Goal: Communication & Community: Answer question/provide support

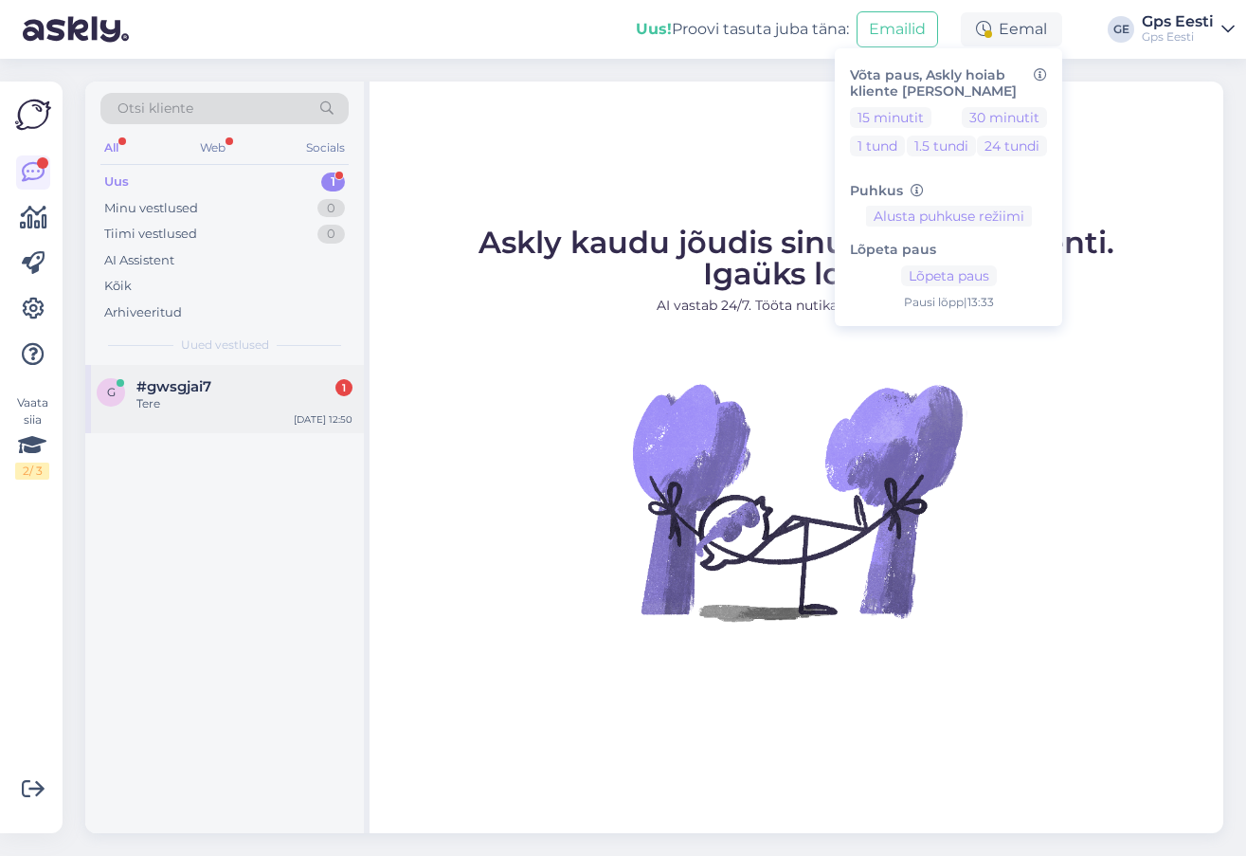
click at [208, 390] on span "#gwsgjai7" at bounding box center [173, 386] width 75 height 17
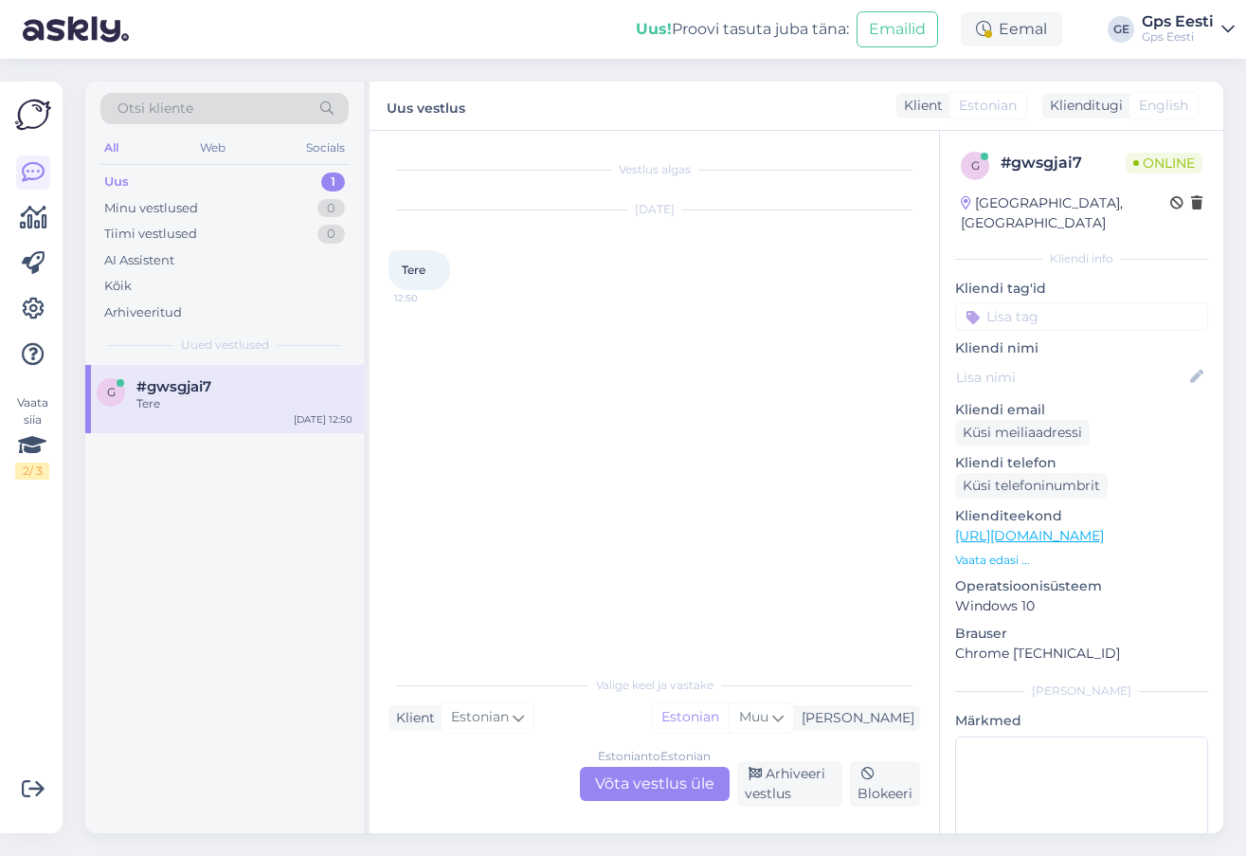
click at [661, 775] on div "Estonian to Estonian Võta vestlus üle" at bounding box center [655, 784] width 150 height 34
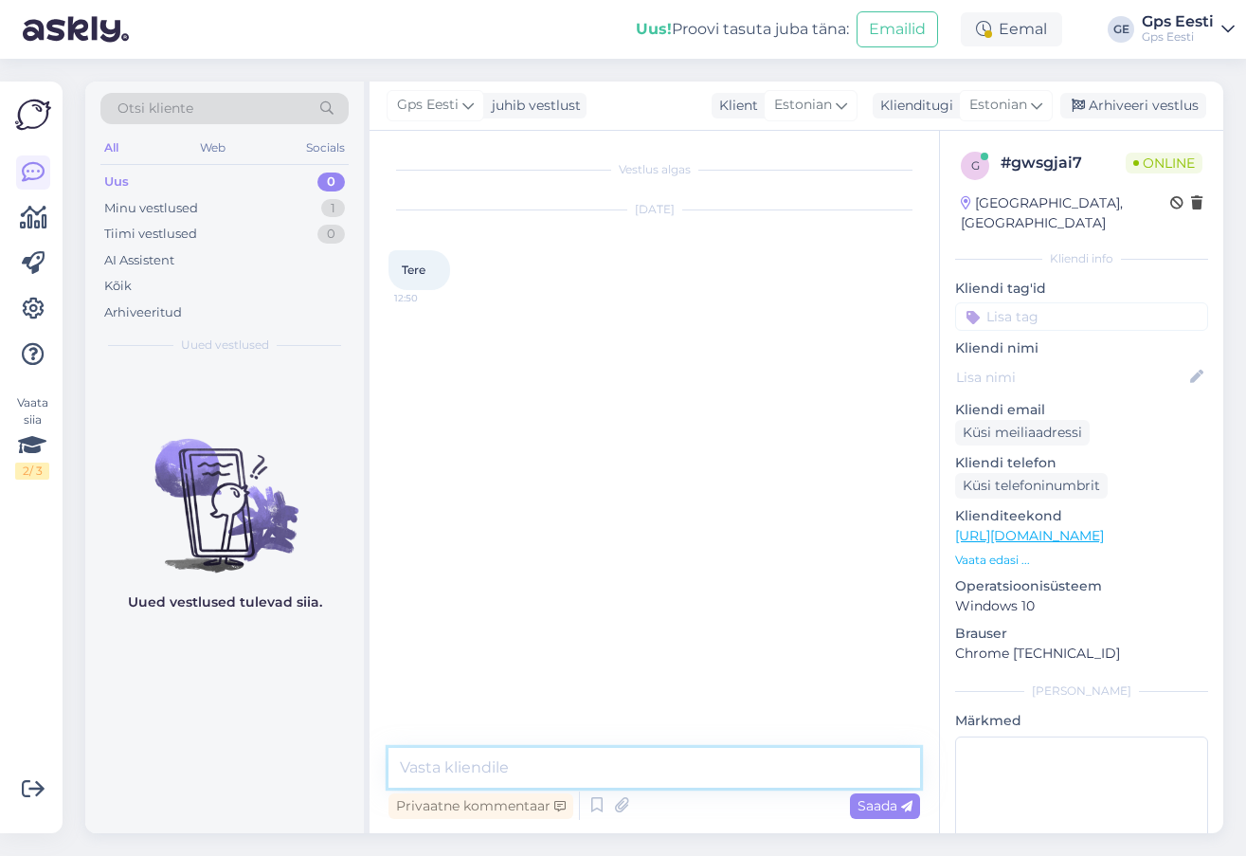
click at [609, 755] on textarea at bounding box center [655, 768] width 532 height 40
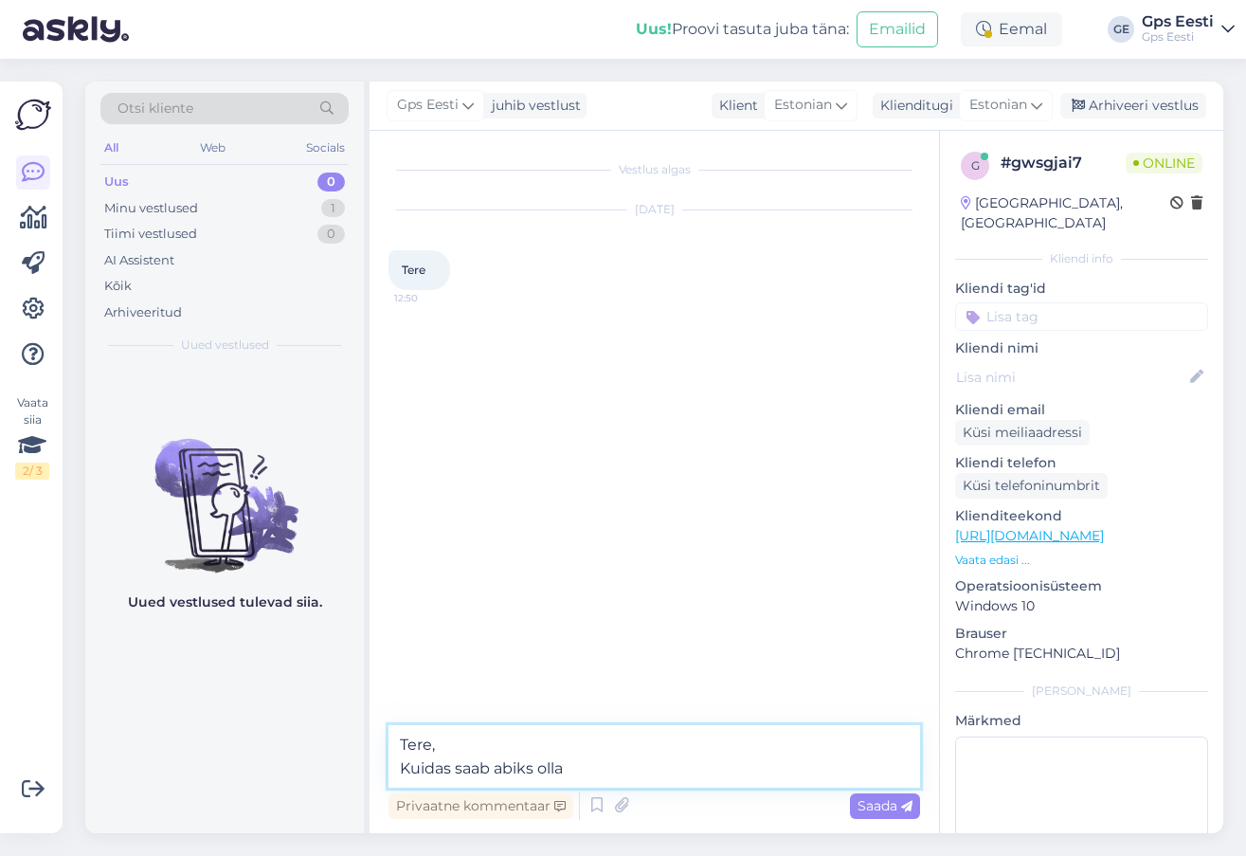
type textarea "Tere, Kuidas saab abiks olla?"
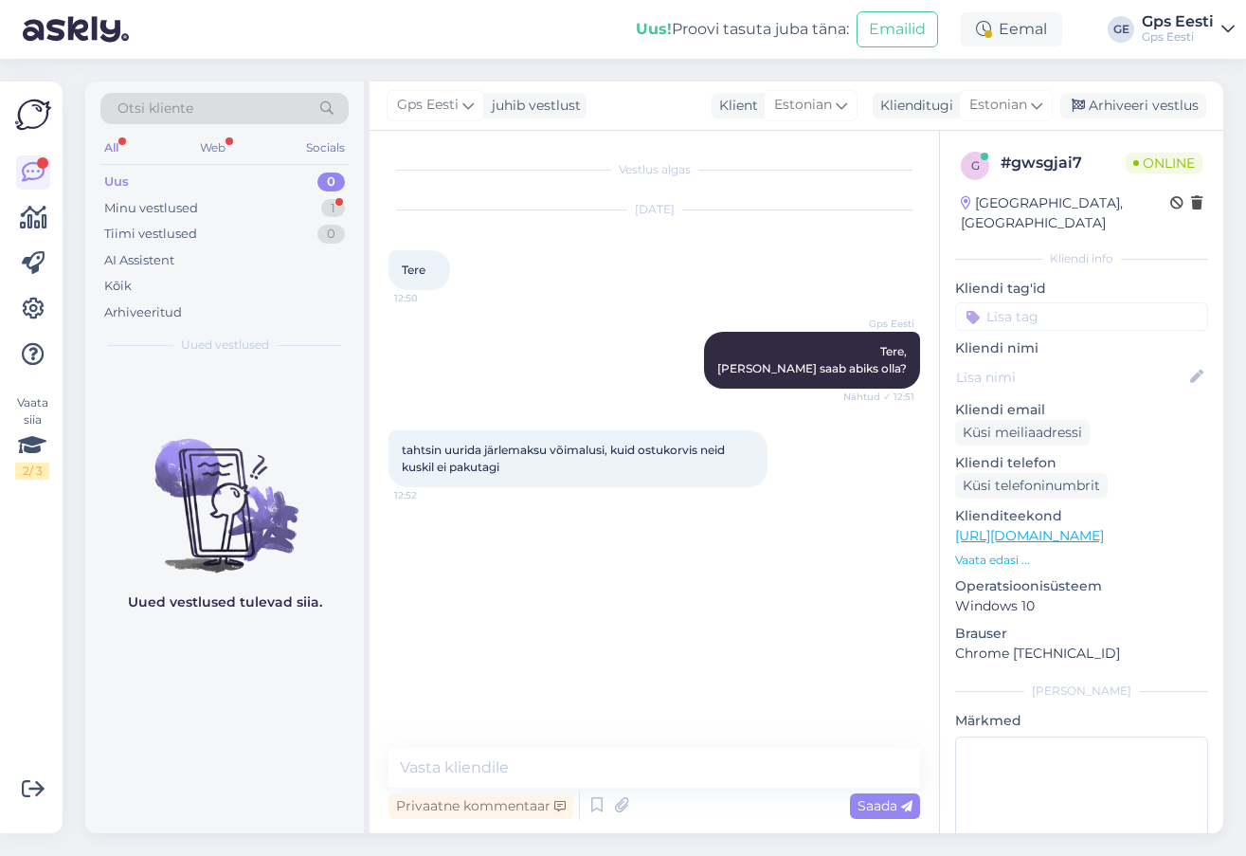
click at [239, 675] on div "Uued vestlused tulevad siia." at bounding box center [224, 599] width 279 height 468
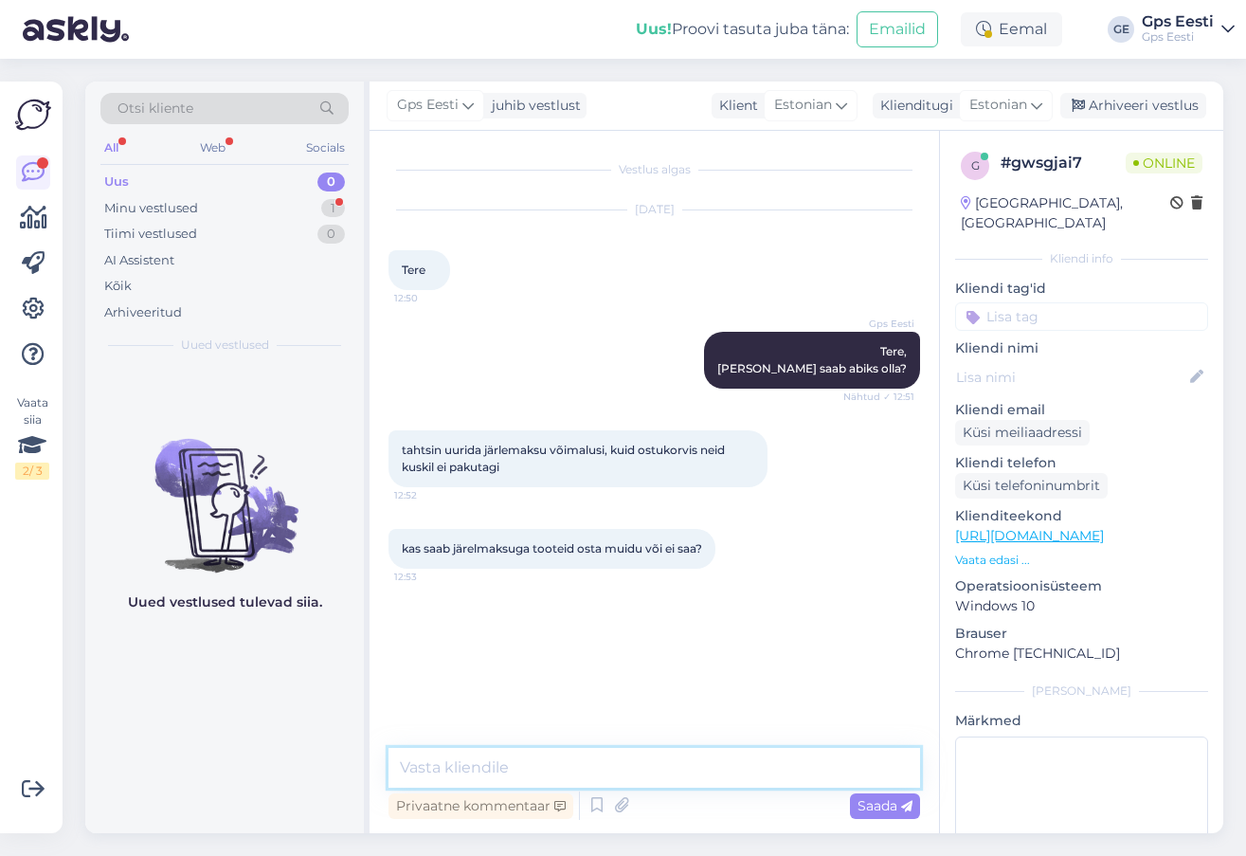
click at [654, 762] on textarea at bounding box center [655, 768] width 532 height 40
click at [551, 769] on textarea at bounding box center [655, 768] width 532 height 40
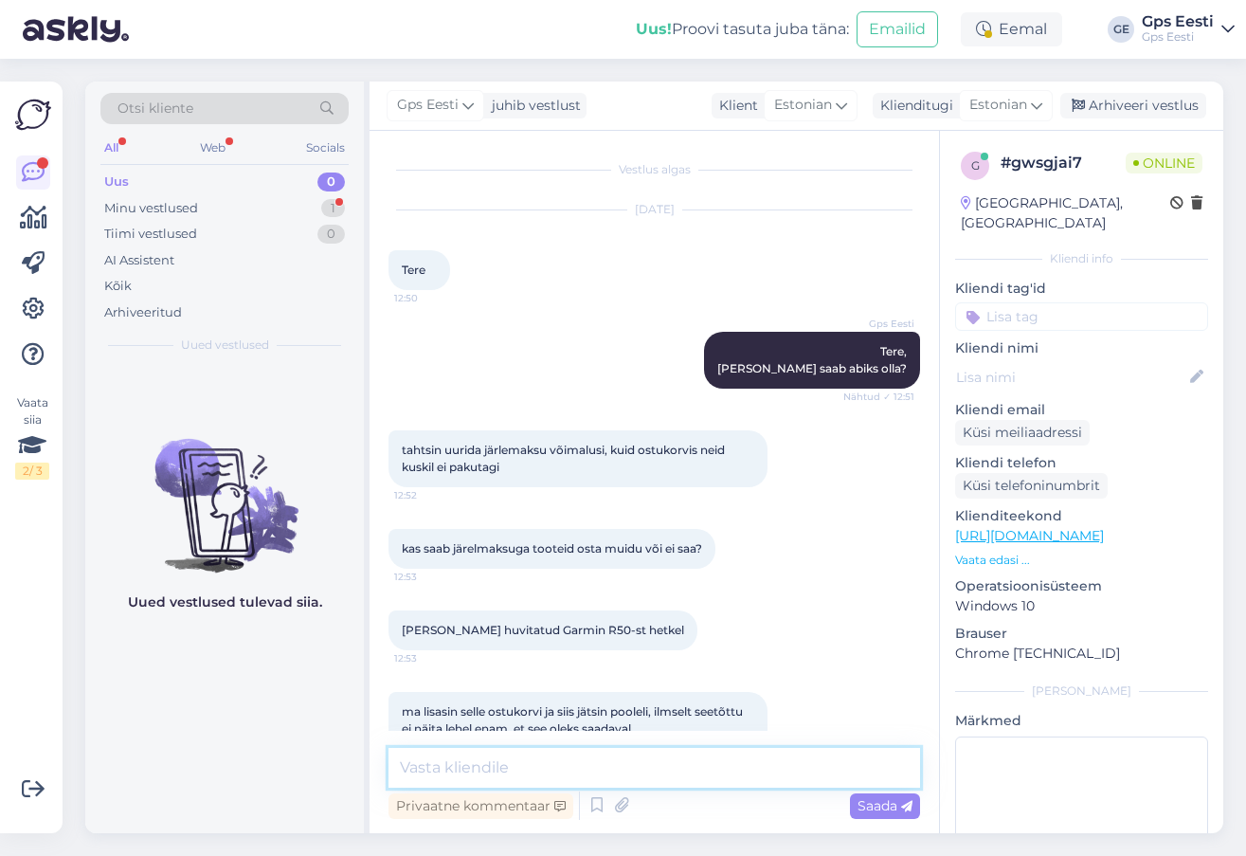
scroll to position [39, 0]
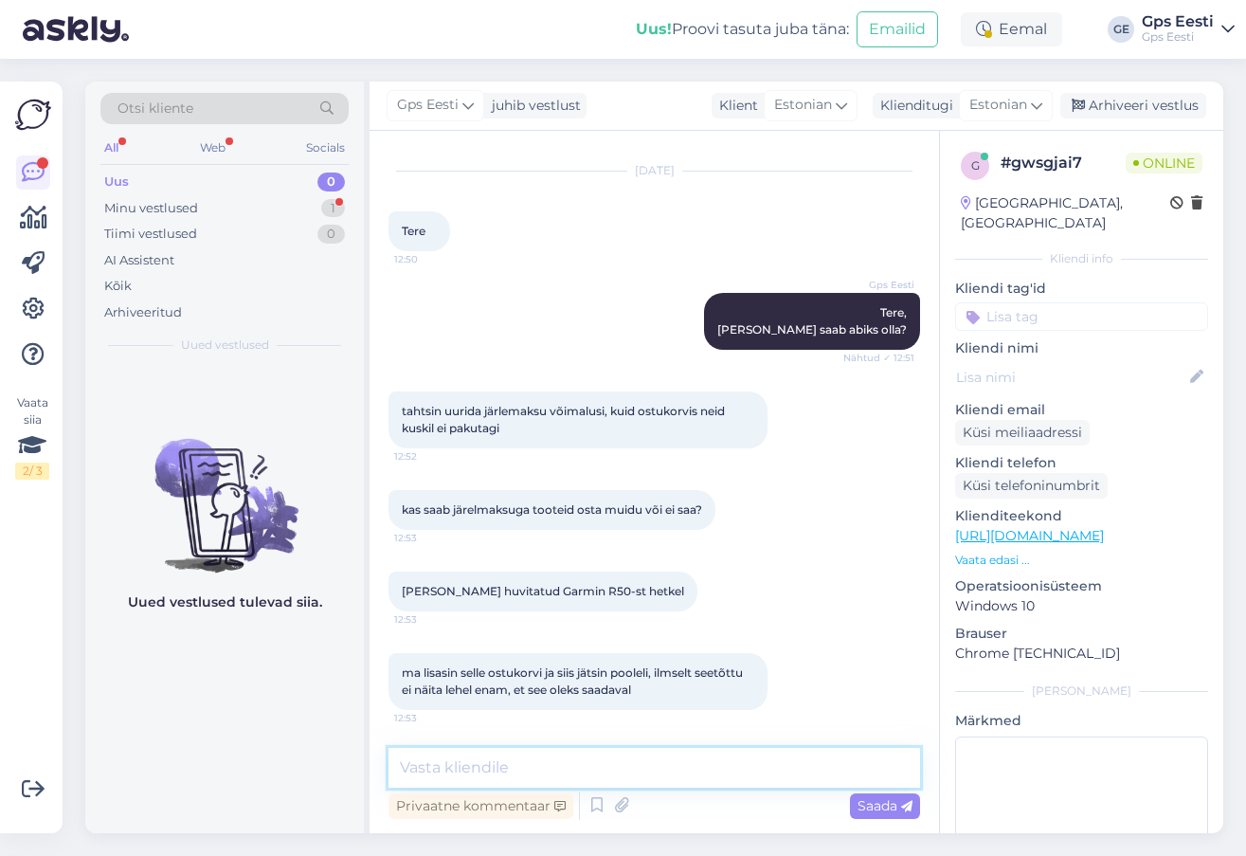
click at [565, 772] on textarea at bounding box center [655, 768] width 532 height 40
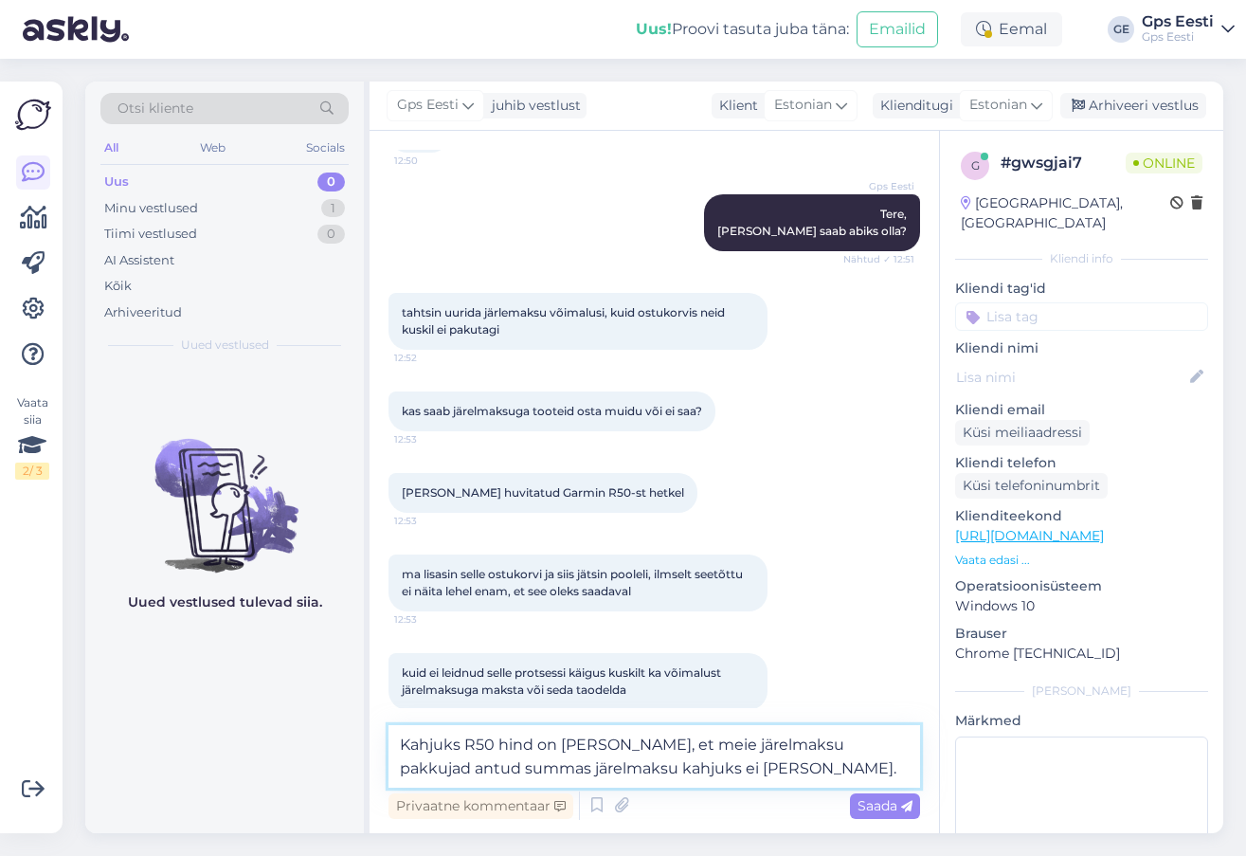
click at [779, 747] on textarea "Kahjuks R50 hind on nii kõrge, et meie järelmaksu pakkujad antud summas järelma…" at bounding box center [655, 756] width 532 height 63
click at [413, 768] on textarea "Kahjuks R50 hind on nii kõrge, et meie järelmaksu teenuse pakkujad antud summas…" at bounding box center [655, 756] width 532 height 63
type textarea "Kahjuks R50 hind on nii kõrge, et meie järelmaksu teenuse pakkujad antud summas…"
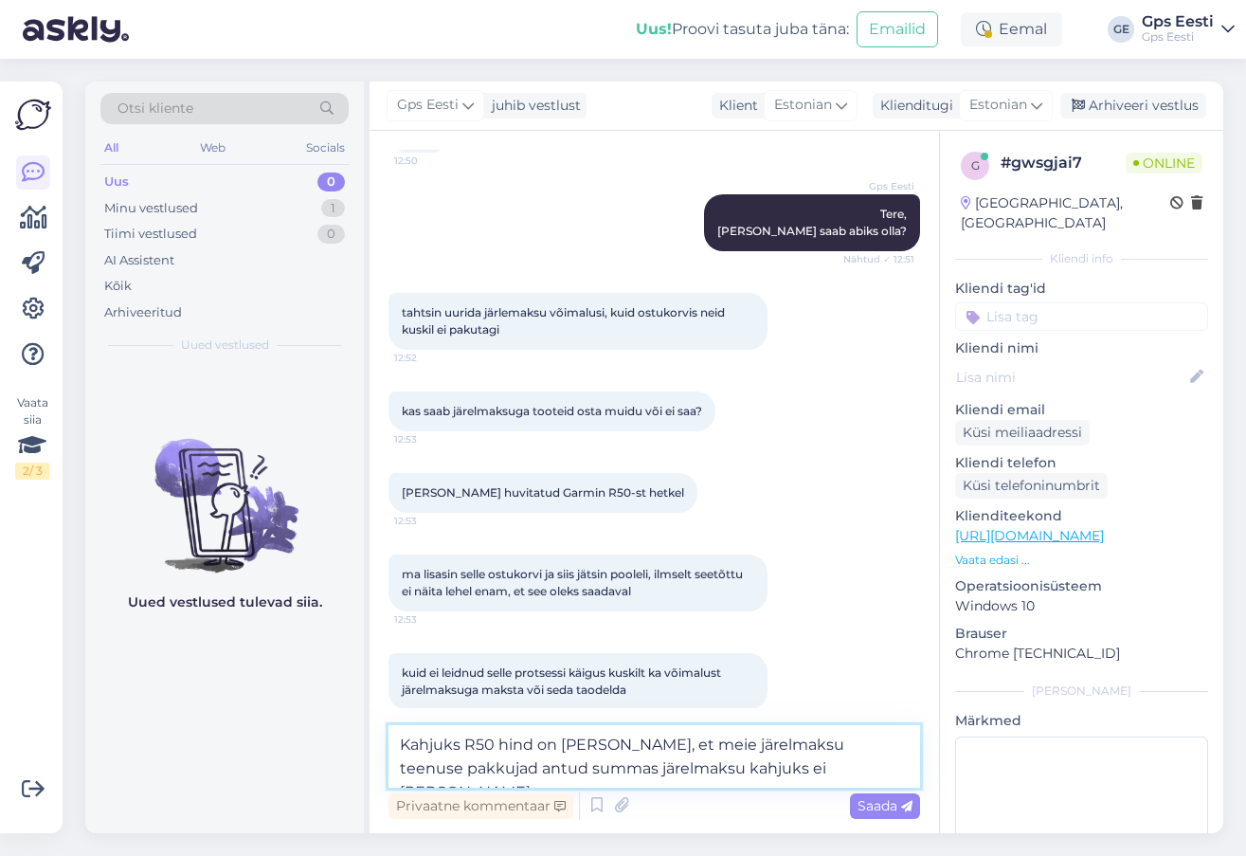
click at [603, 759] on textarea "Kahjuks R50 hind on nii kõrge, et meie järelmaksu teenuse pakkujad antud summas…" at bounding box center [655, 756] width 532 height 63
click at [864, 765] on textarea "Kahjuks R50 hind on nii kõrge, et meie järelmaksu teenuse pakkujad antud summas…" at bounding box center [655, 756] width 532 height 63
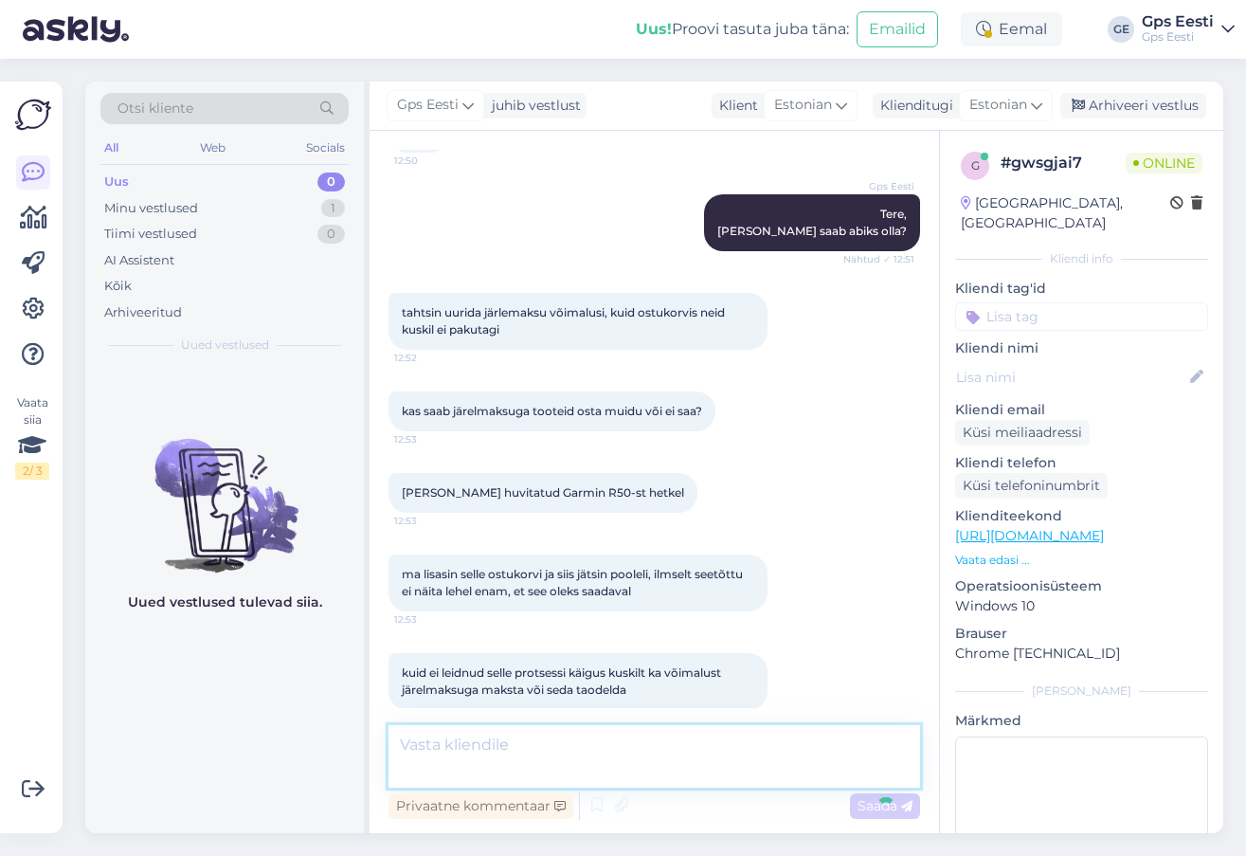
scroll to position [236, 0]
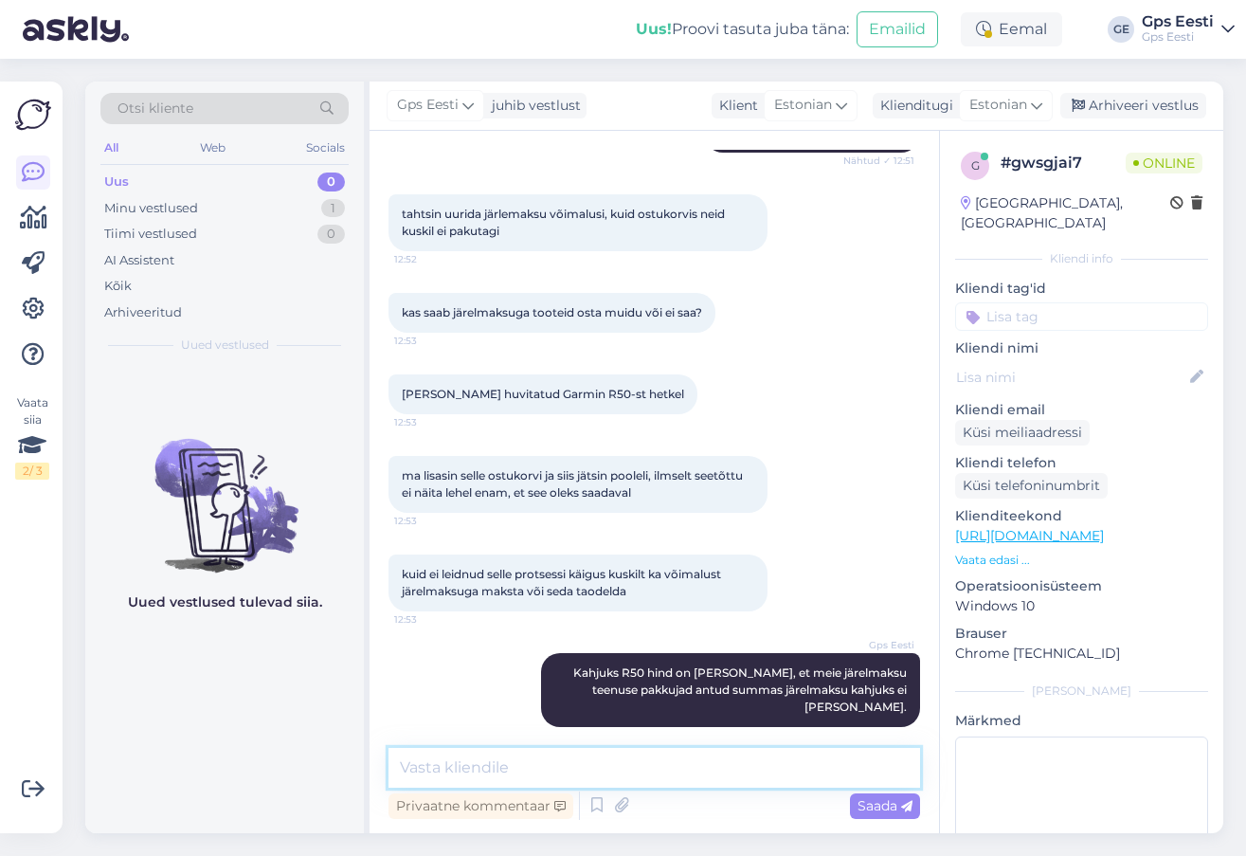
click at [711, 763] on textarea at bounding box center [655, 768] width 532 height 40
click at [583, 774] on textarea at bounding box center [655, 768] width 532 height 40
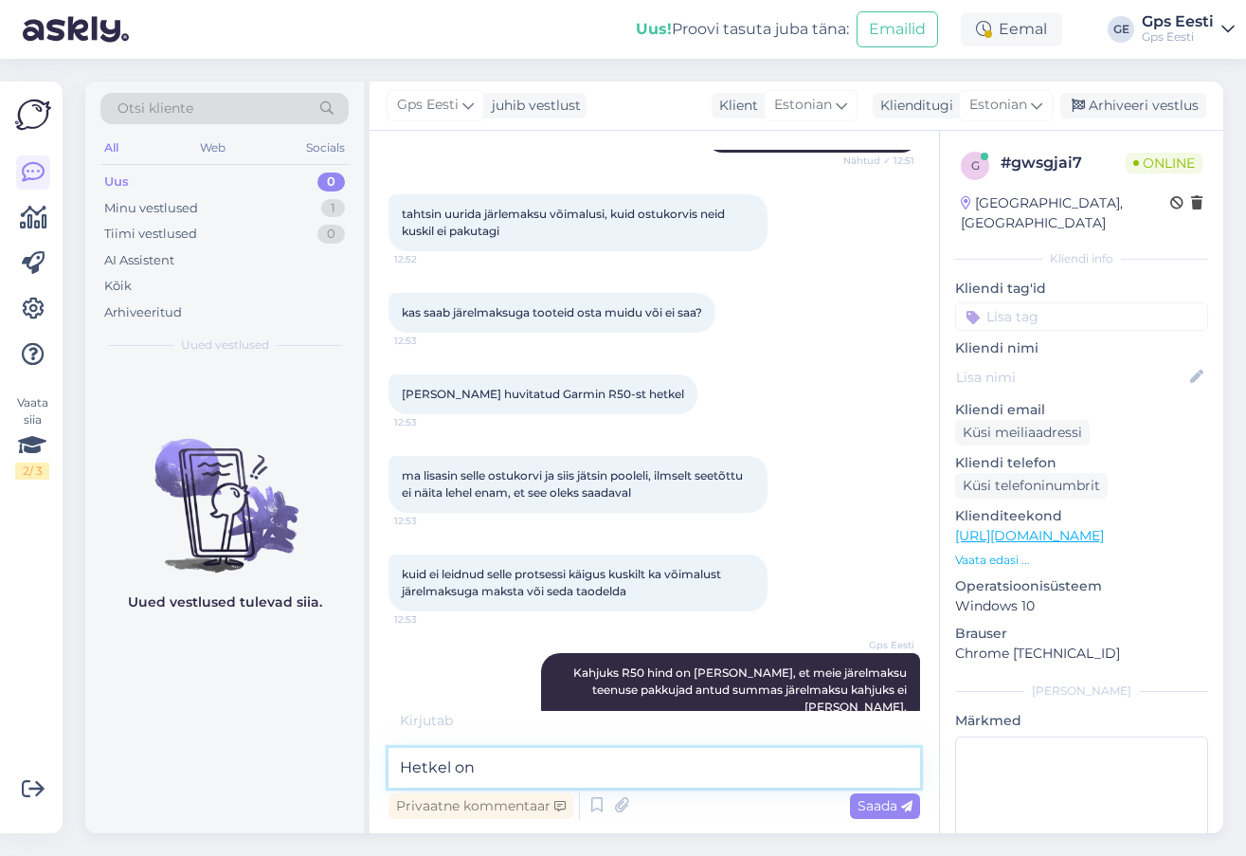
scroll to position [318, 0]
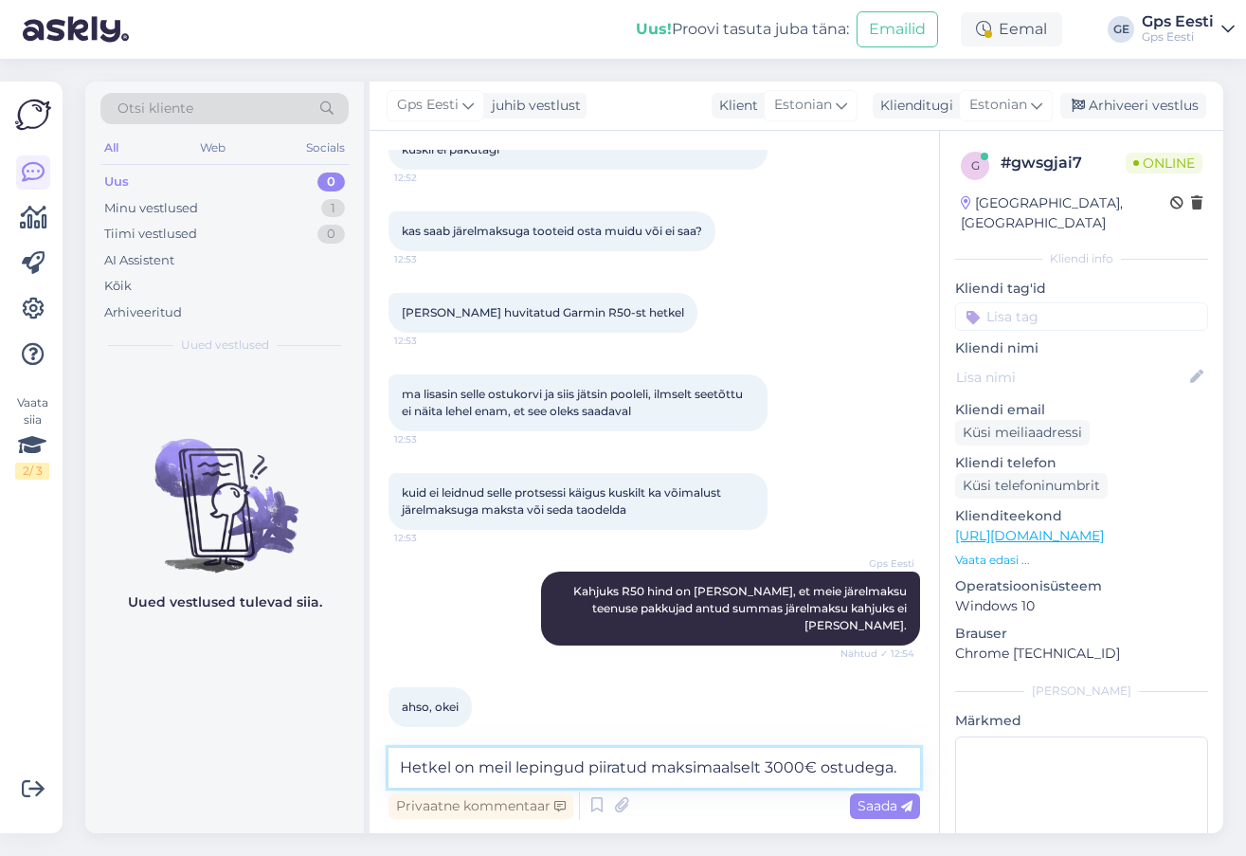
type textarea "Hetkel on meil lepingud piiratud maksimaalselt 3000€ ostudega."
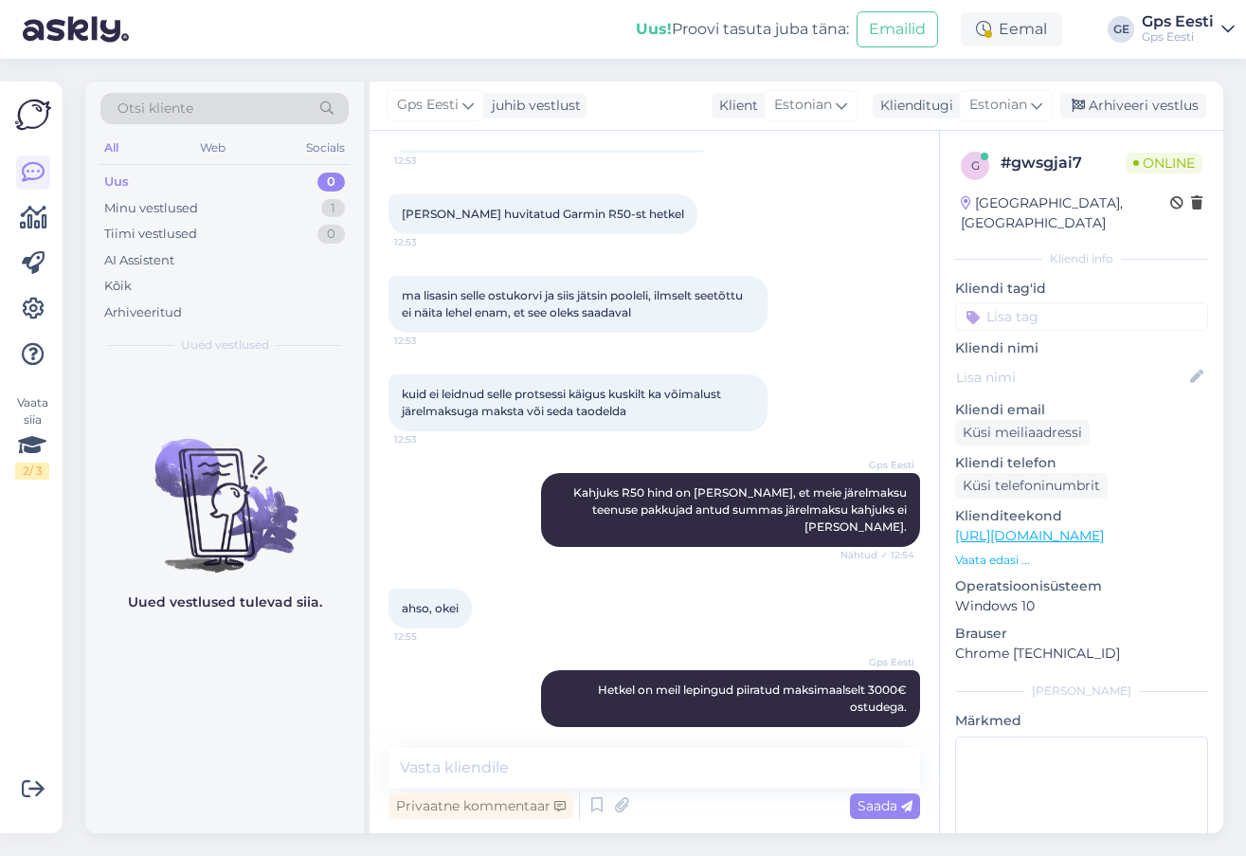
scroll to position [498, 0]
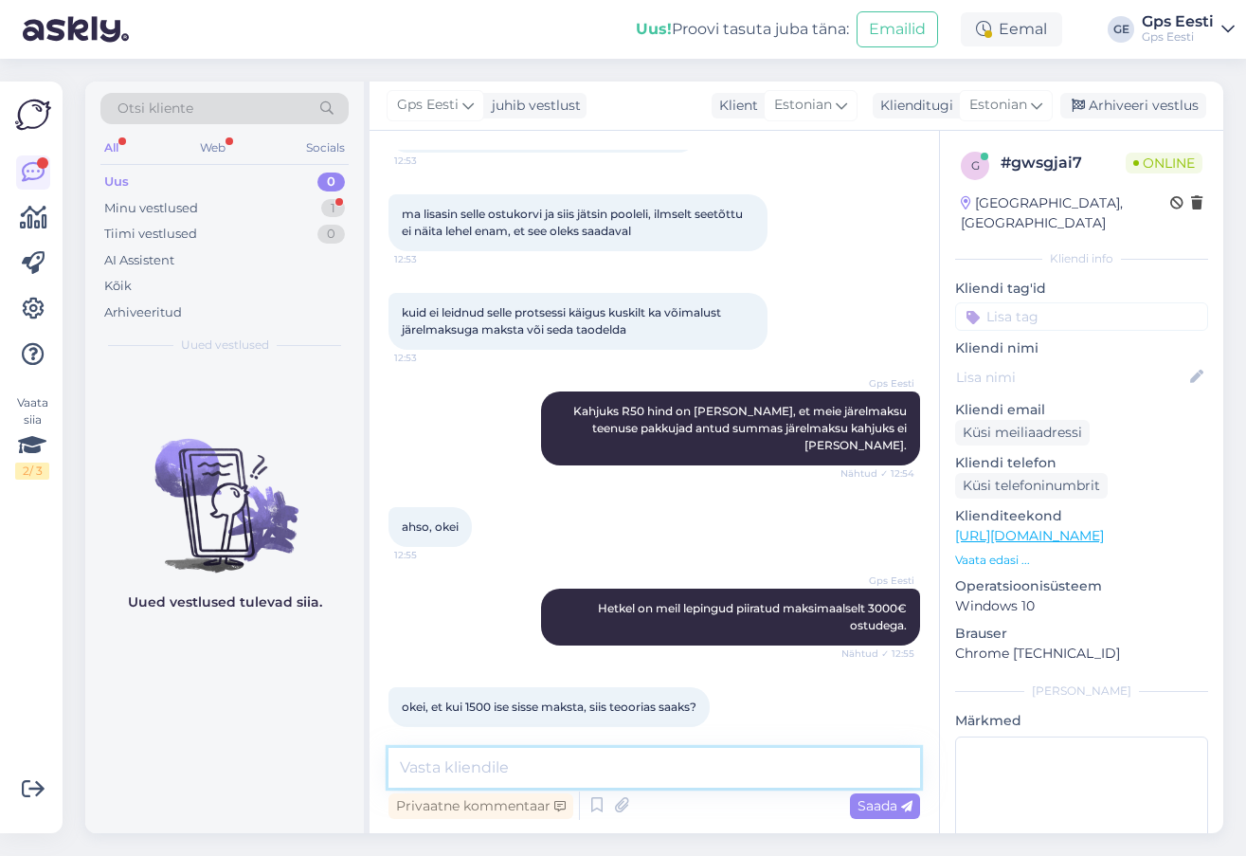
click at [595, 767] on textarea at bounding box center [655, 768] width 532 height 40
type textarea "Kahjuks epoe süsteem ei võimalda sedasi hetkel."
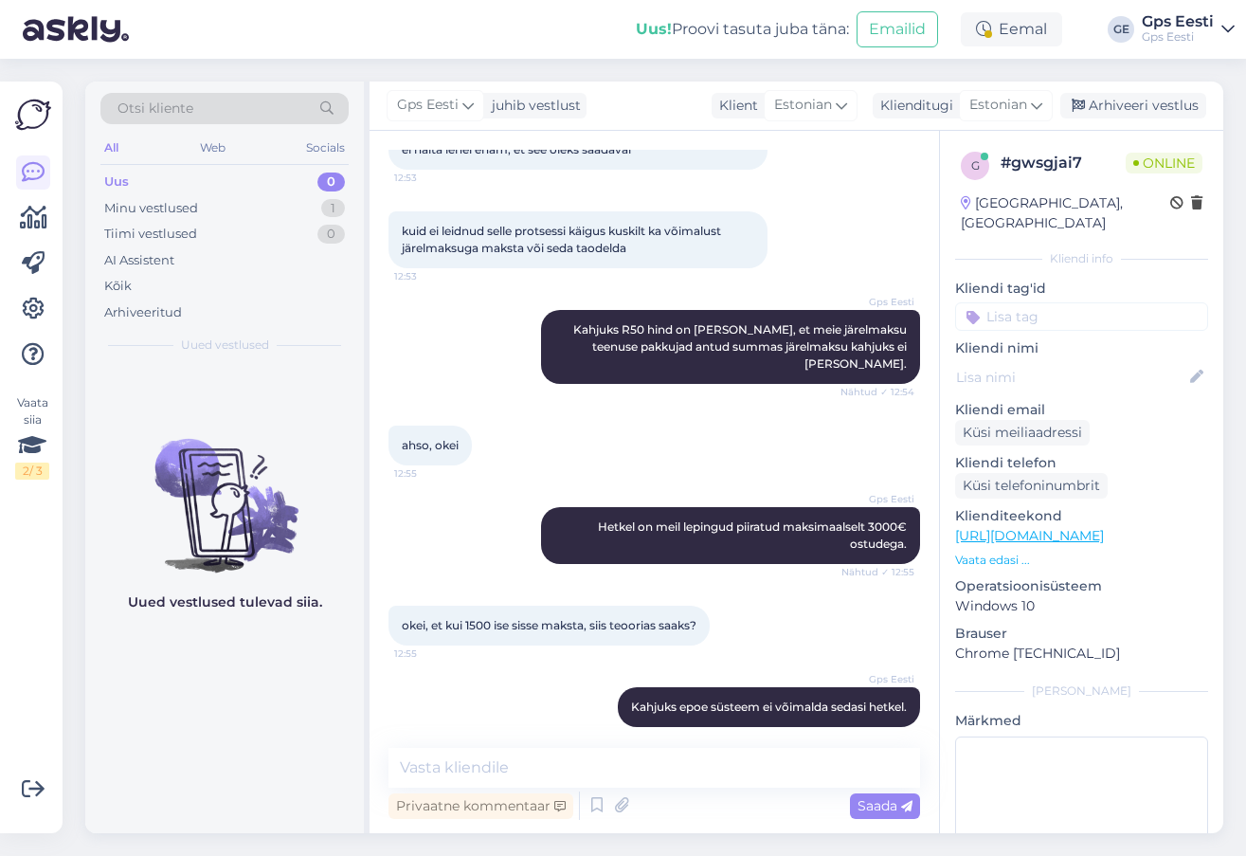
scroll to position [678, 0]
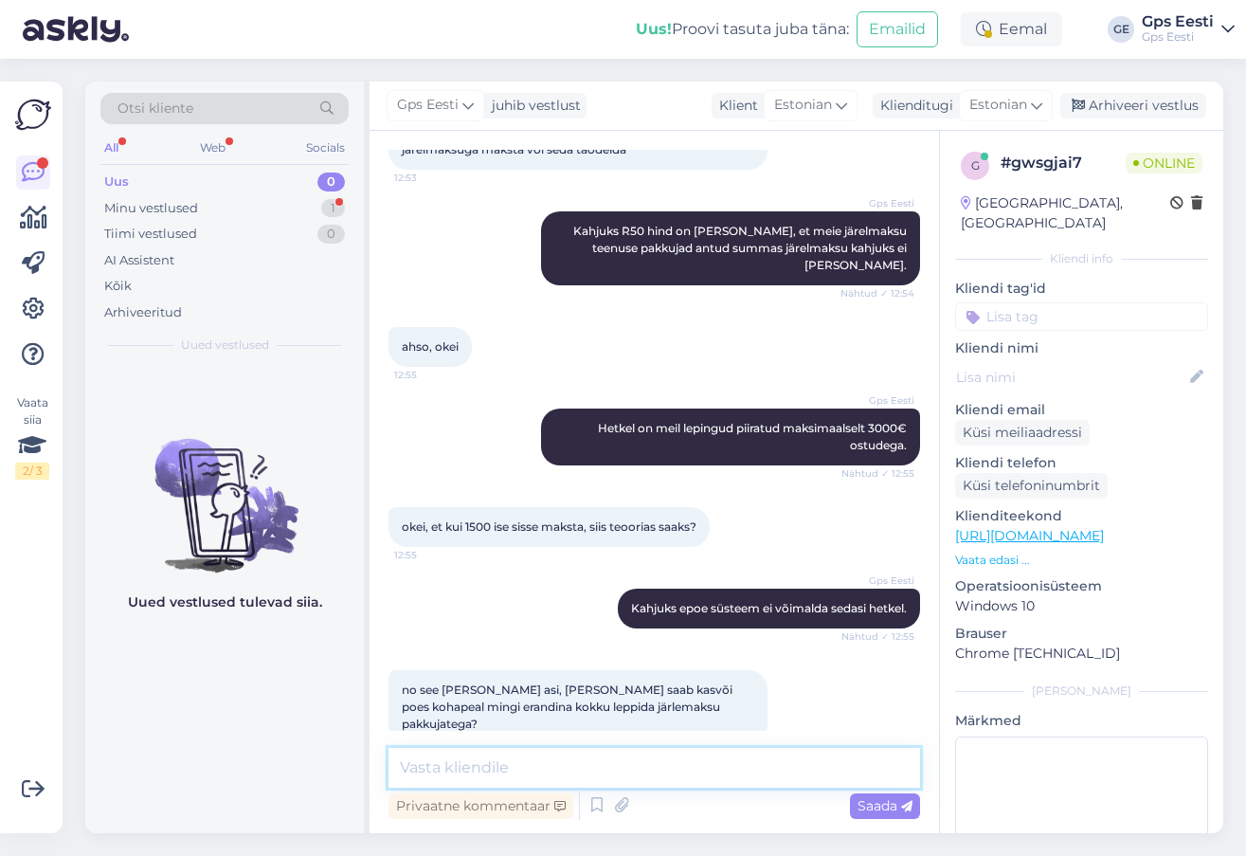
click at [556, 762] on textarea at bounding box center [655, 768] width 532 height 40
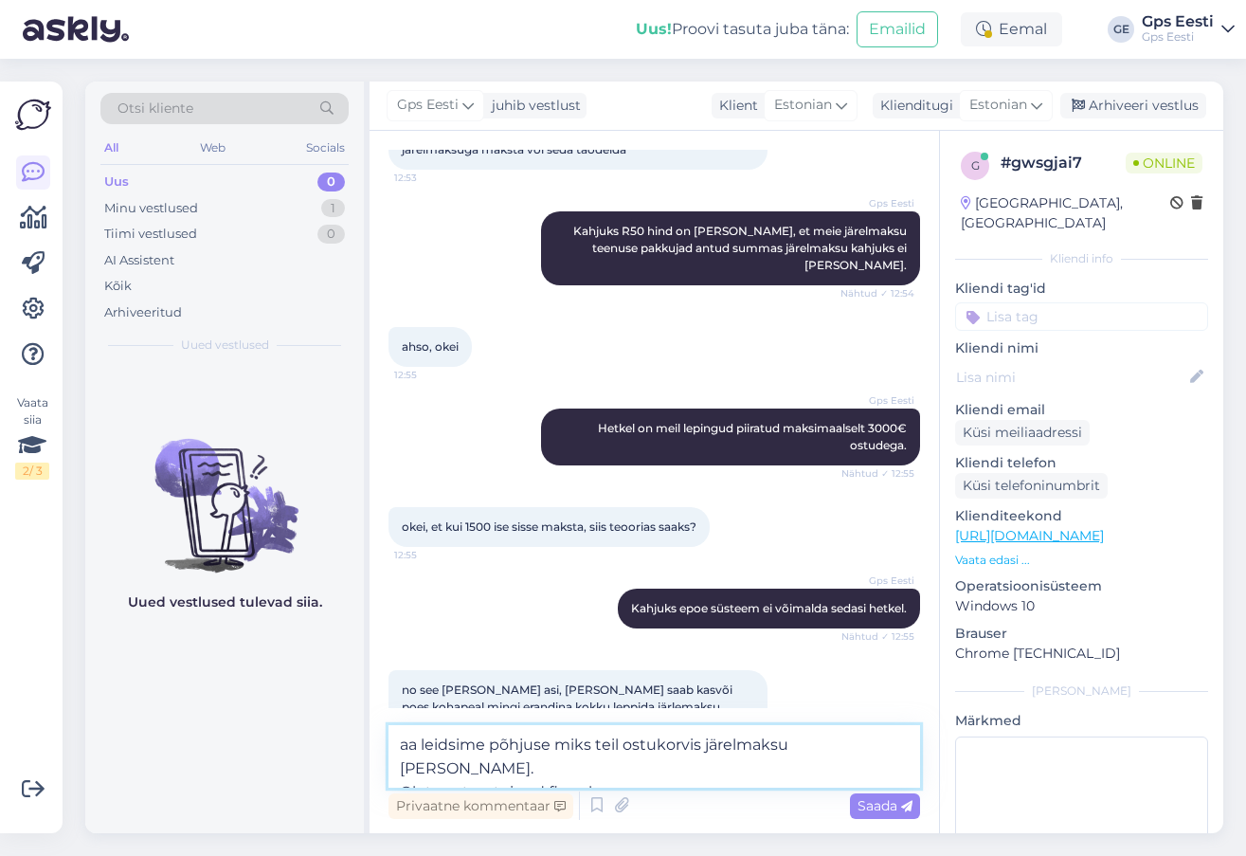
click at [663, 766] on textarea "aa leidsime põhjuse miks teil ostukorvis järelmaksu ei pakuta. Olete ostnu tein…" at bounding box center [655, 756] width 532 height 63
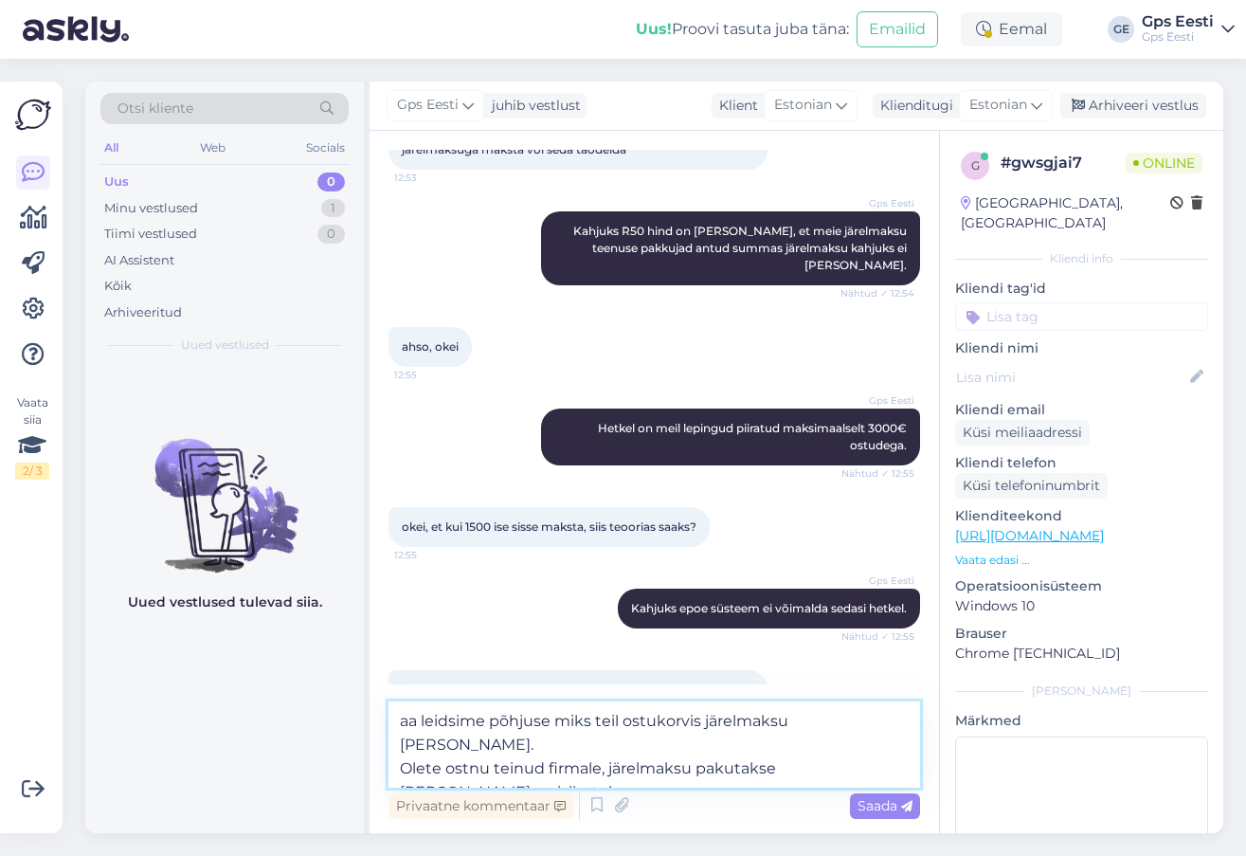
type textarea "aa leidsime põhjuse miks teil ostukorvis järelmaksu ei pakuta. Olete ostnu tein…"
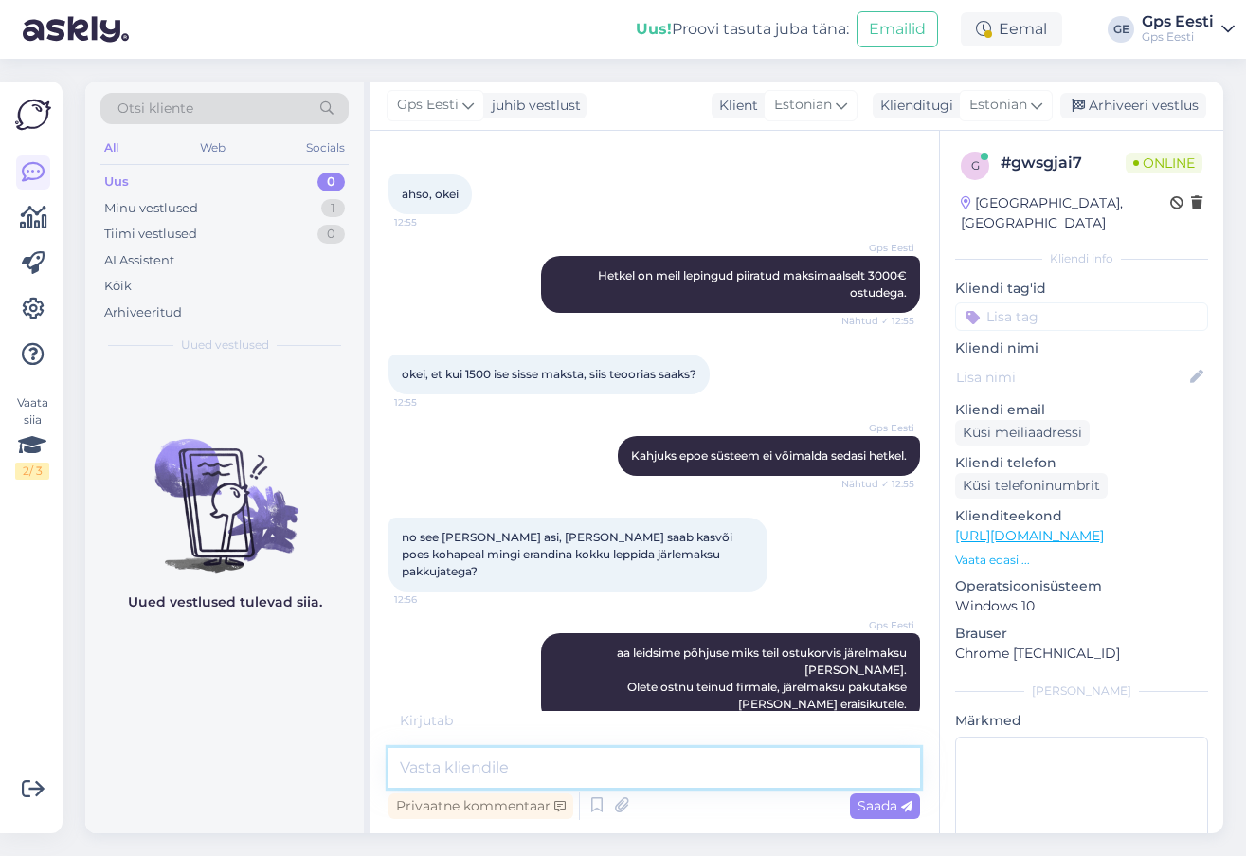
scroll to position [892, 0]
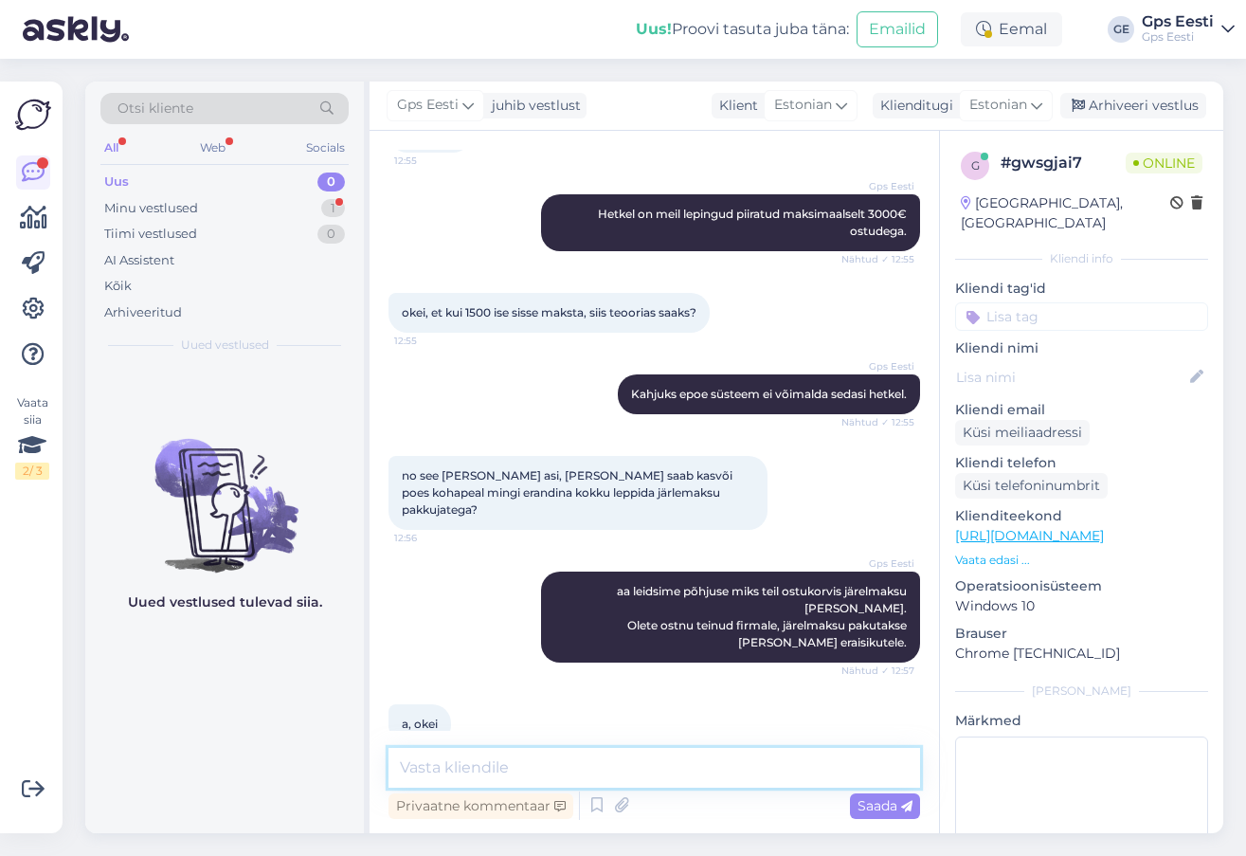
click at [613, 755] on textarea at bounding box center [655, 768] width 532 height 40
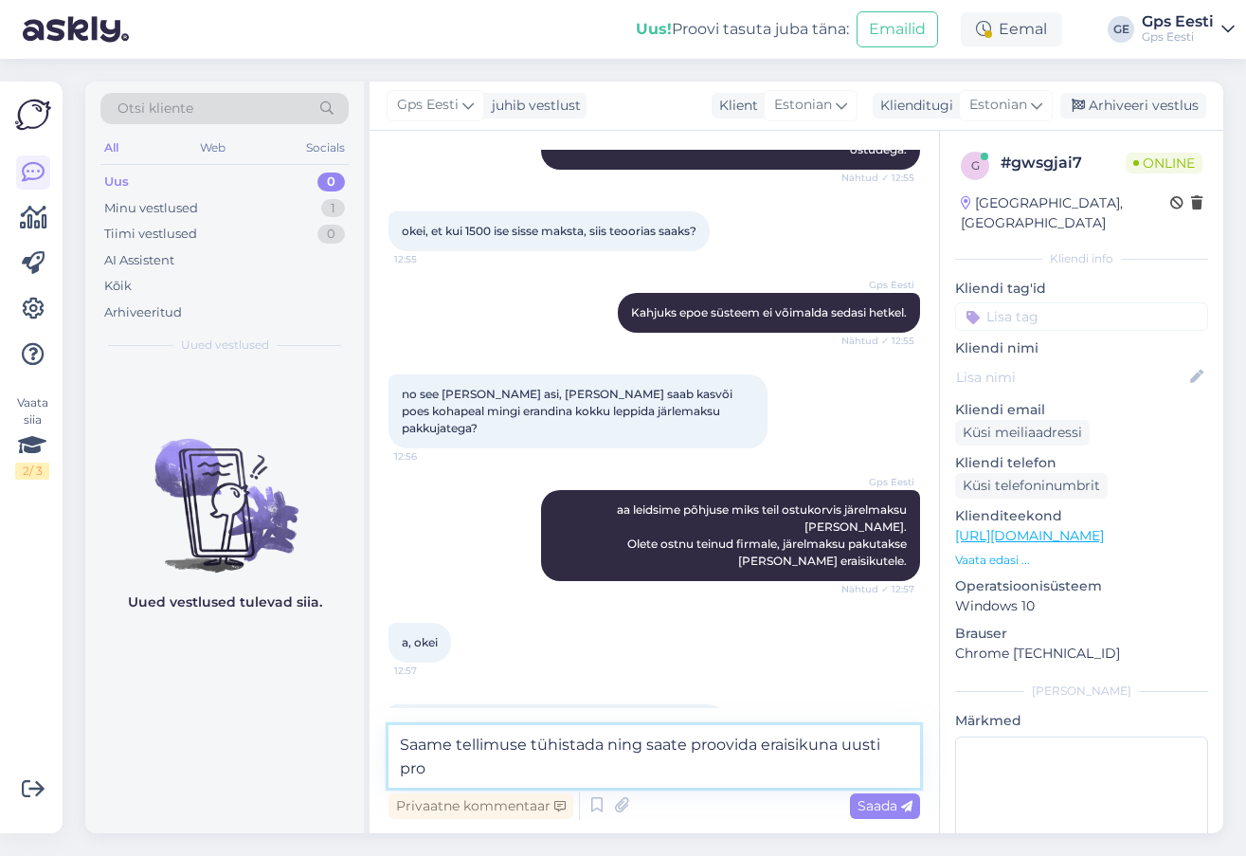
scroll to position [993, 0]
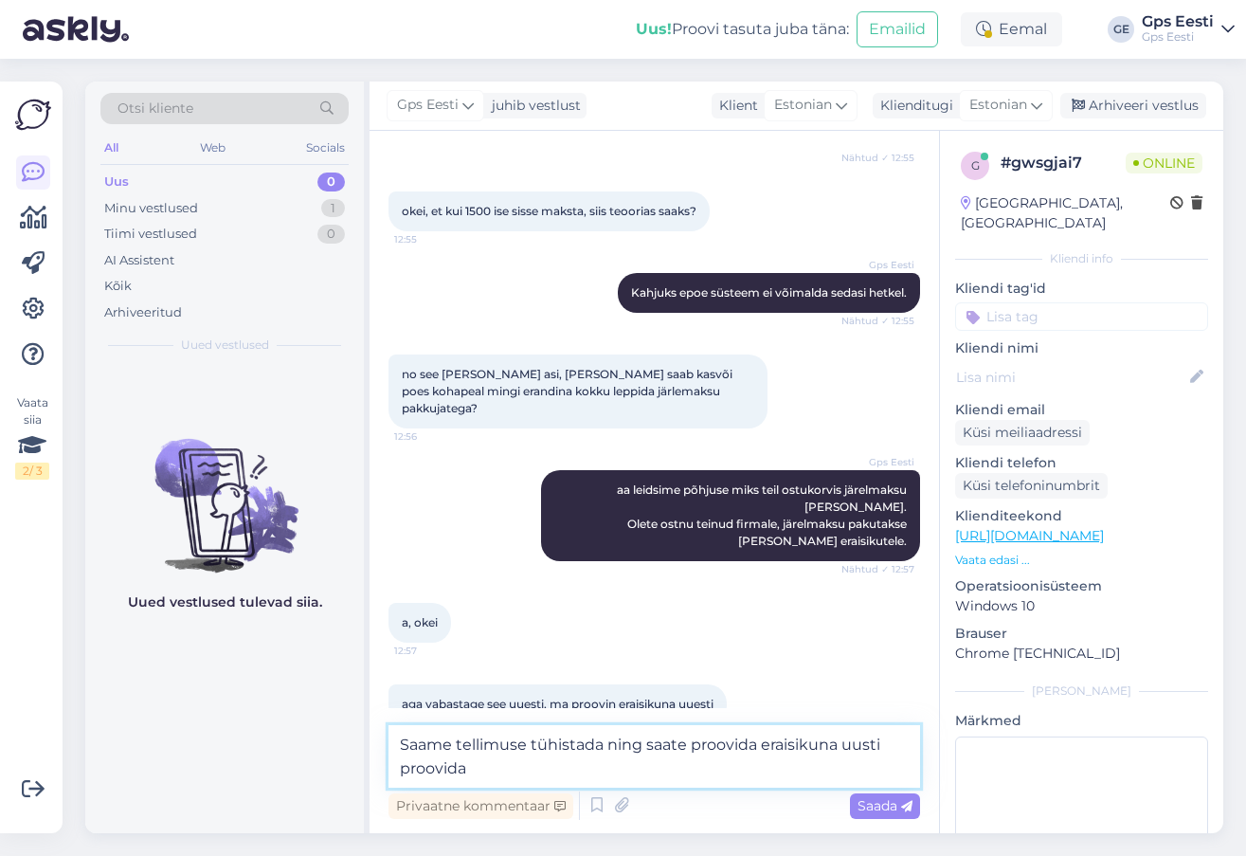
type textarea "Saame tellimuse tühistada ning saate proovida eraisikuna uusti proovida."
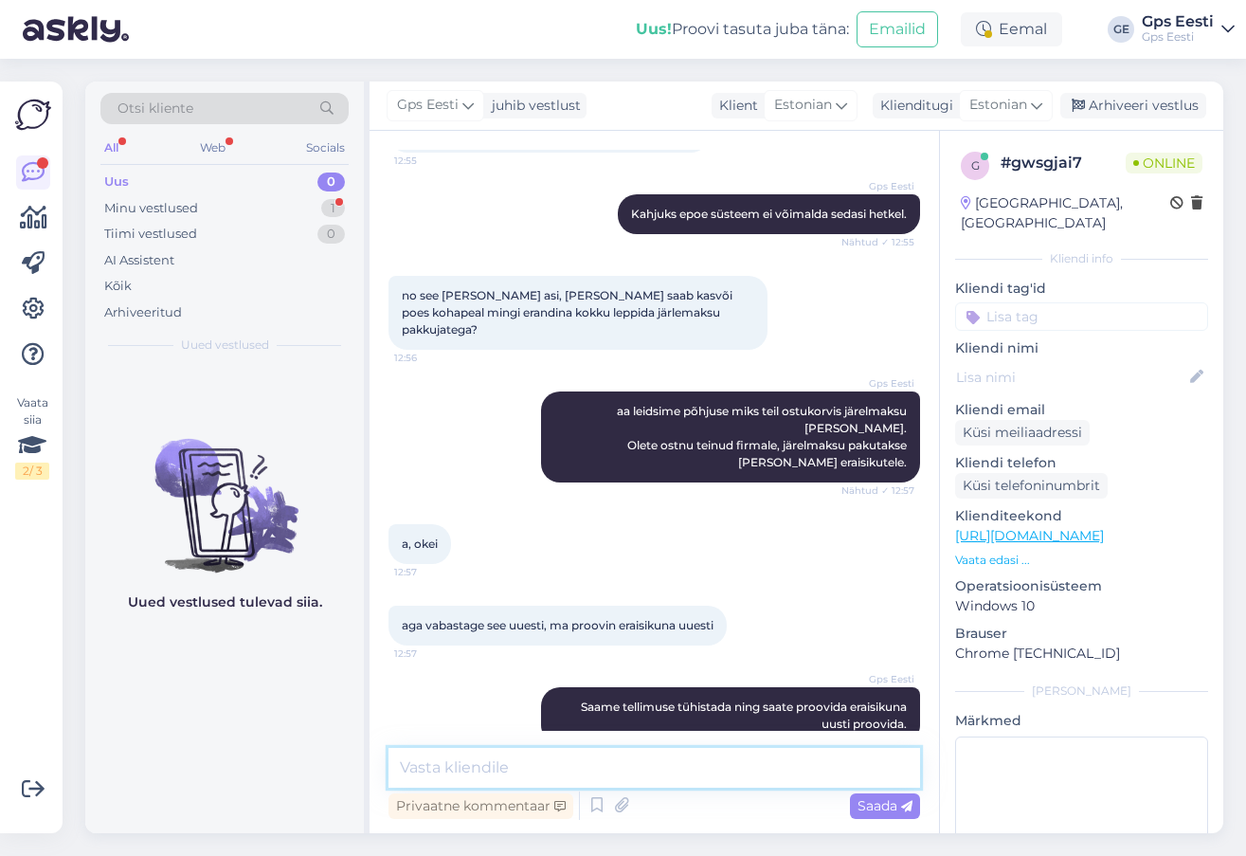
scroll to position [1153, 0]
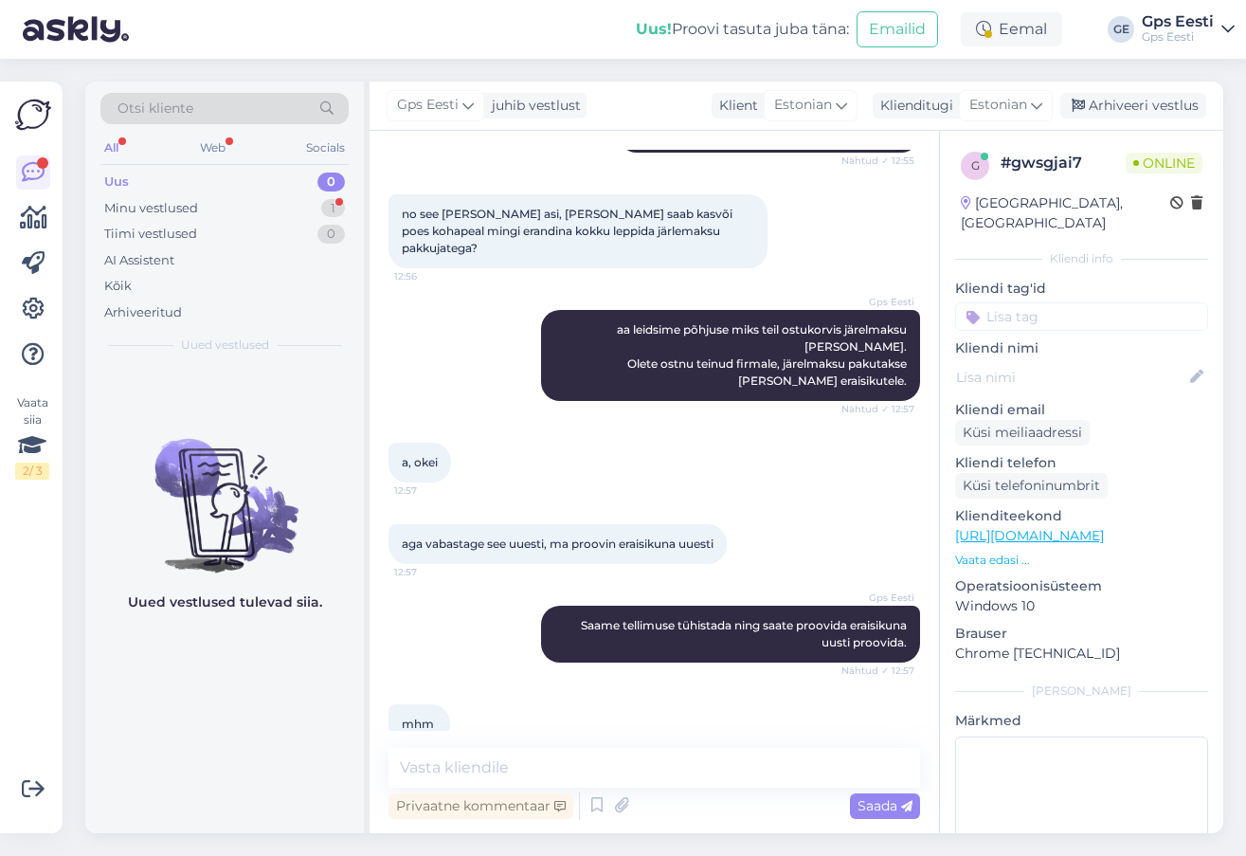
click at [240, 706] on div "Uued vestlused tulevad siia." at bounding box center [224, 599] width 279 height 468
click at [510, 707] on div "mhm 12:57" at bounding box center [655, 724] width 532 height 82
click at [645, 785] on textarea at bounding box center [655, 768] width 532 height 40
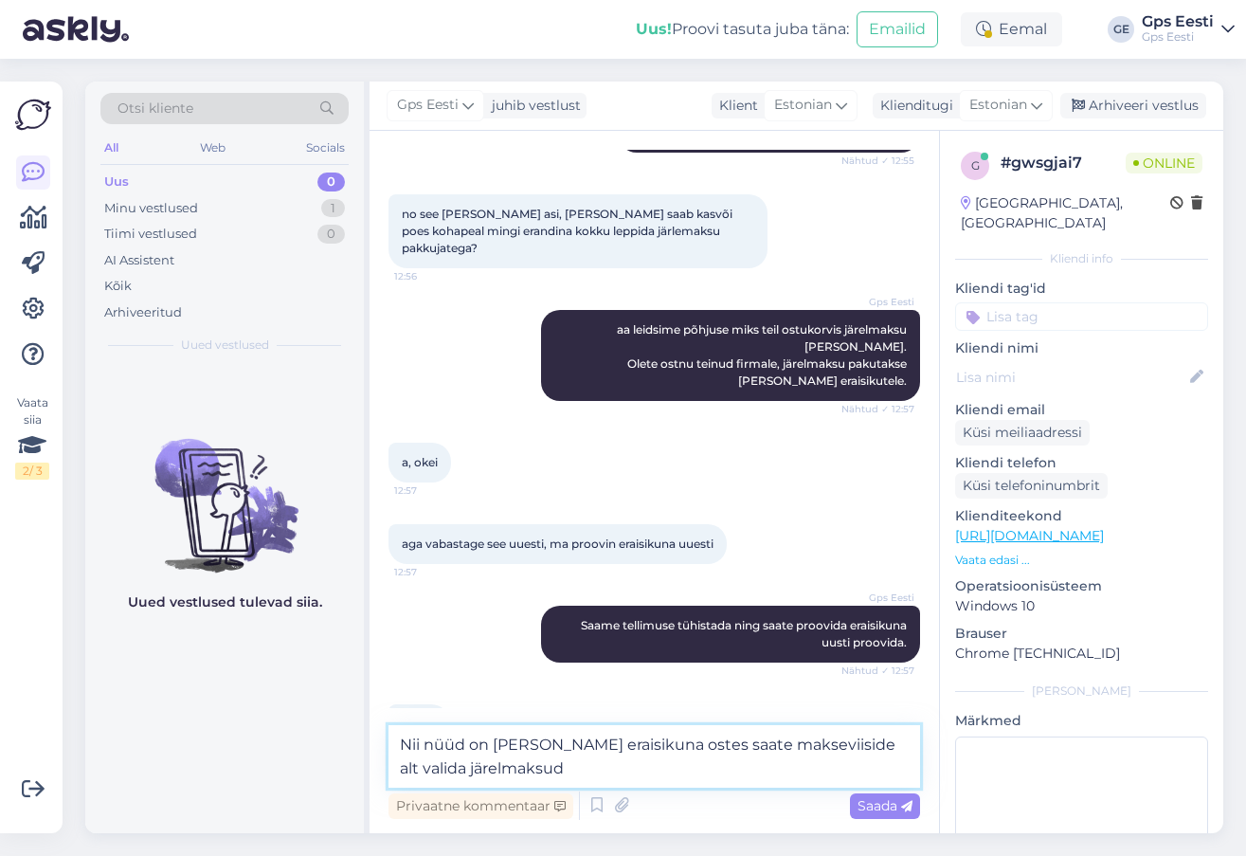
type textarea "Nii nüüd on korras ja eraisikuna ostes saate makseviiside alt valida järelmaksu…"
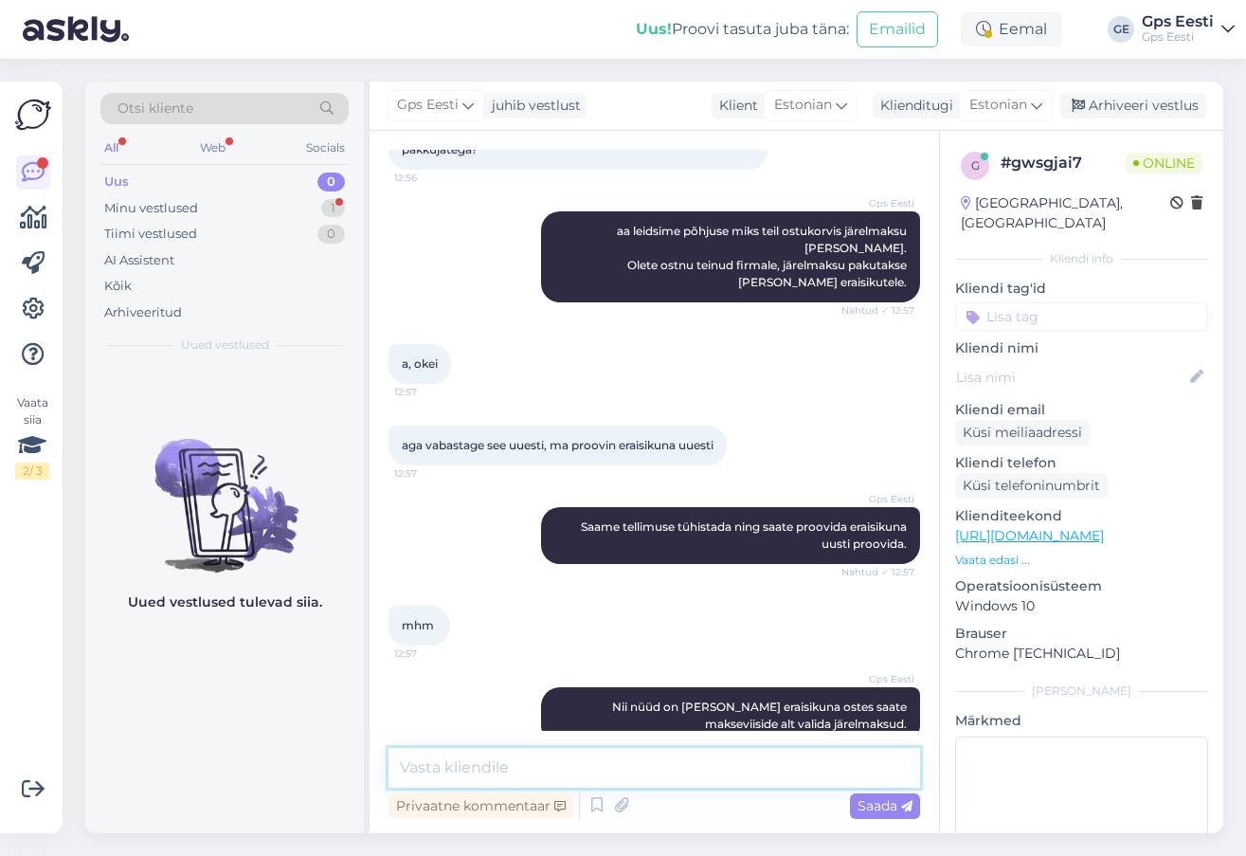
scroll to position [1351, 0]
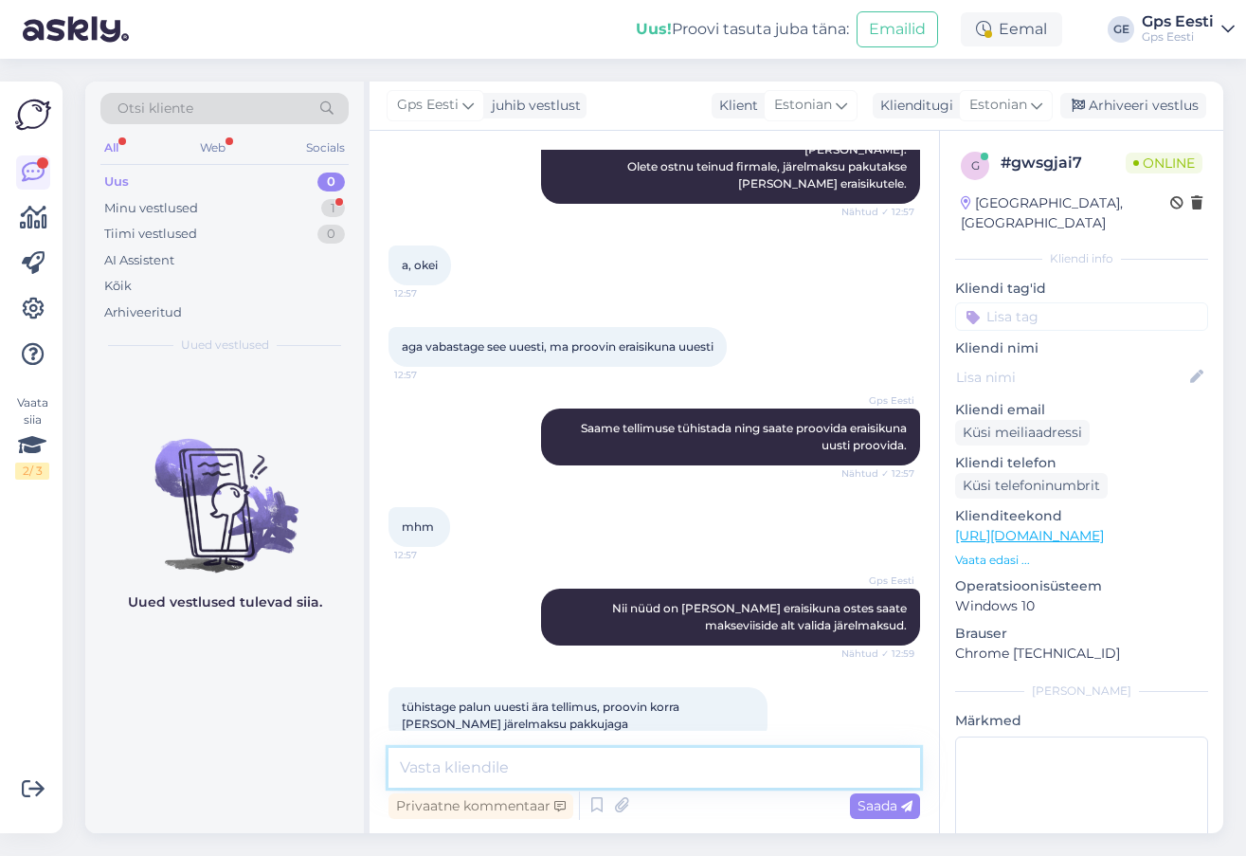
click at [550, 768] on textarea at bounding box center [655, 768] width 532 height 40
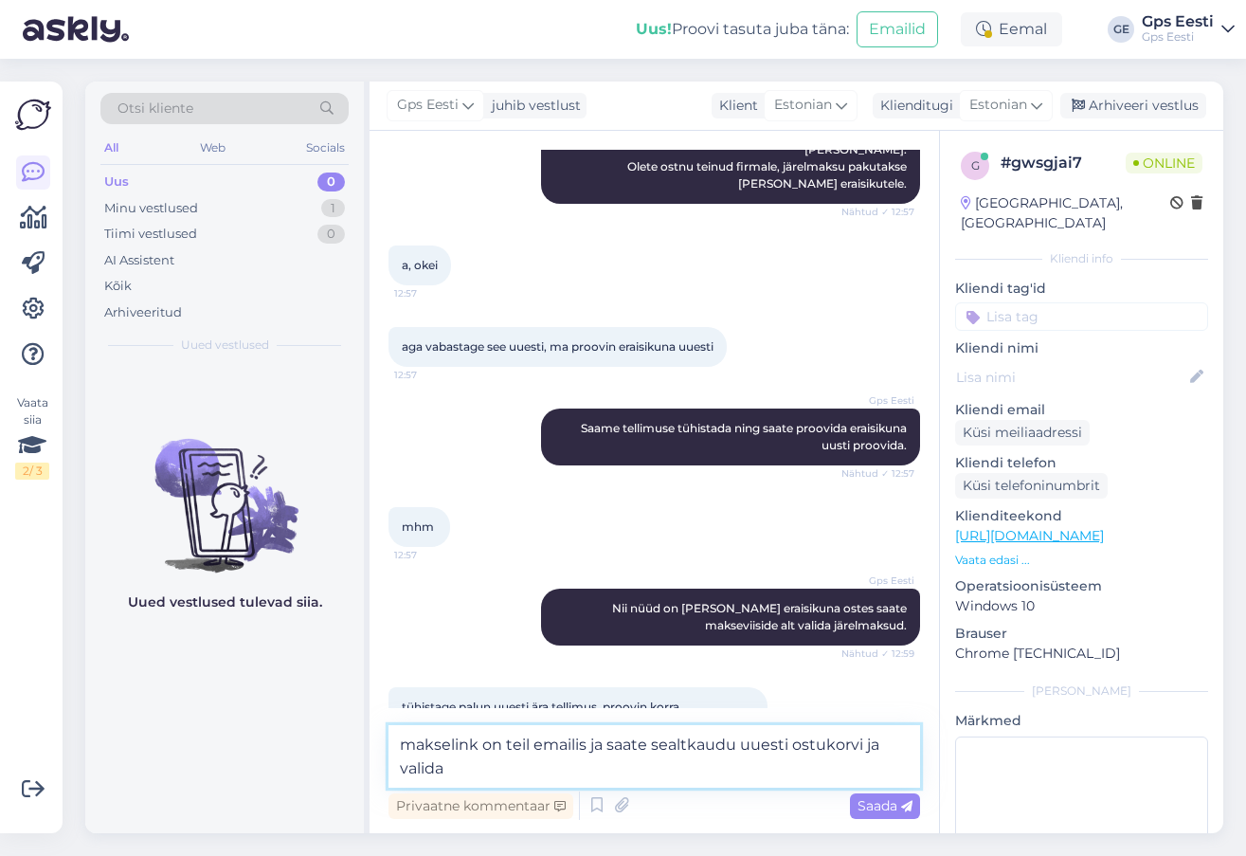
scroll to position [1371, 0]
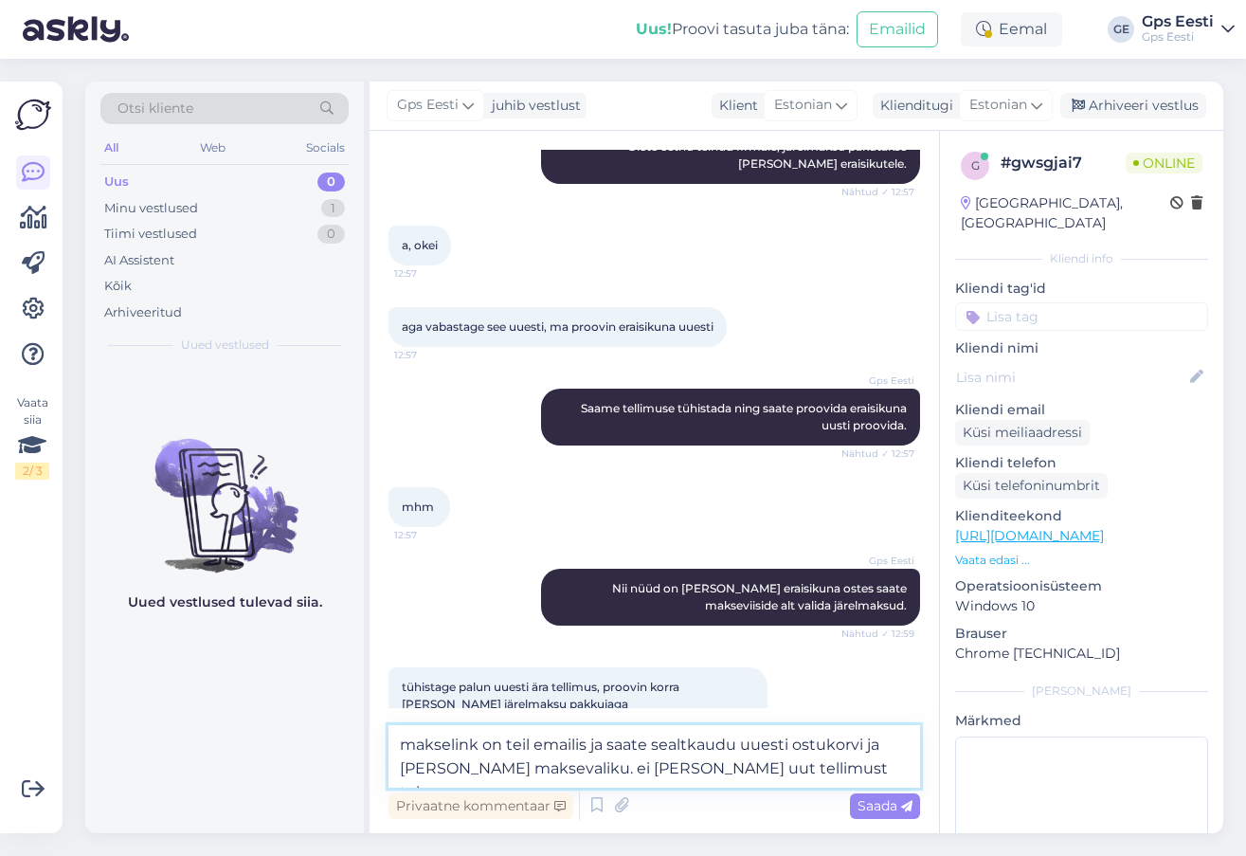
type textarea "makselink on teil emailis ja saate sealtkaudu uuesti ostukorvi ja valida teise …"
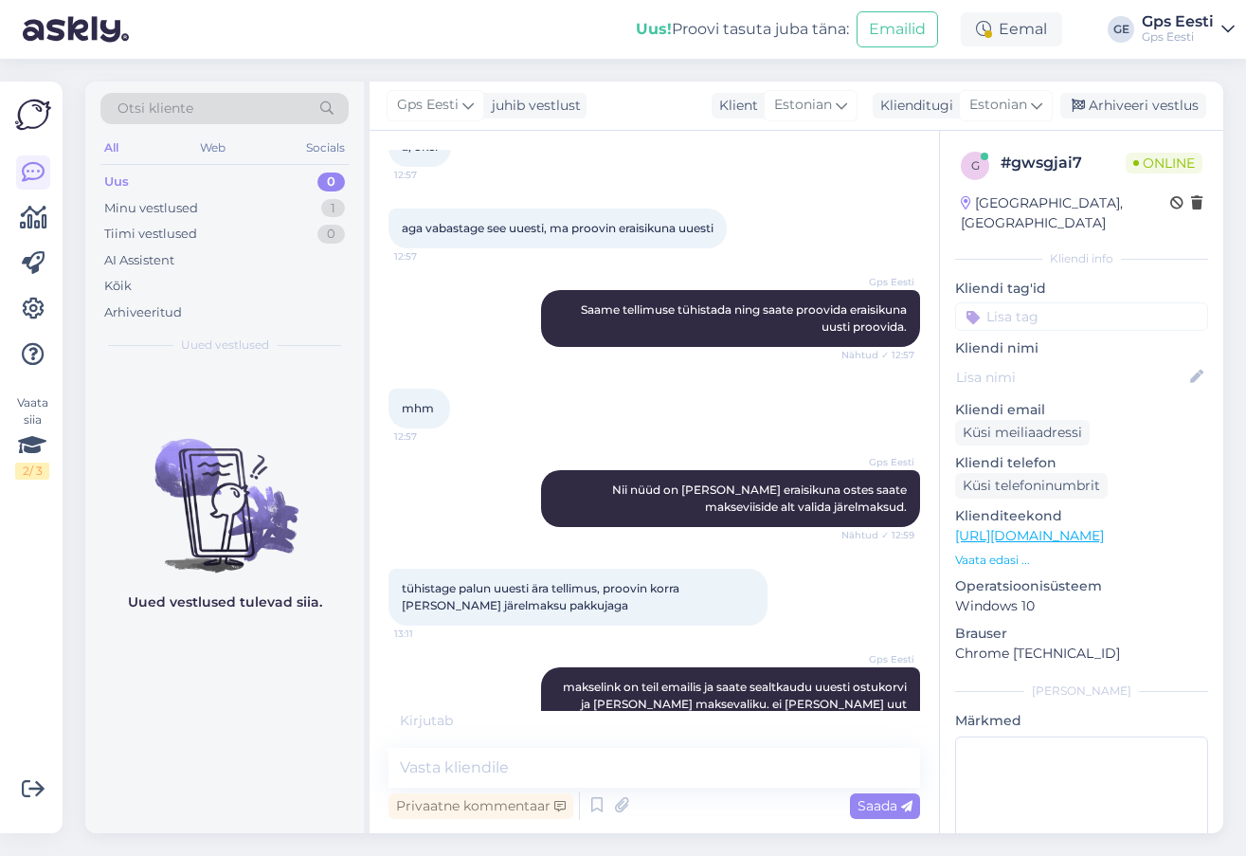
scroll to position [1531, 0]
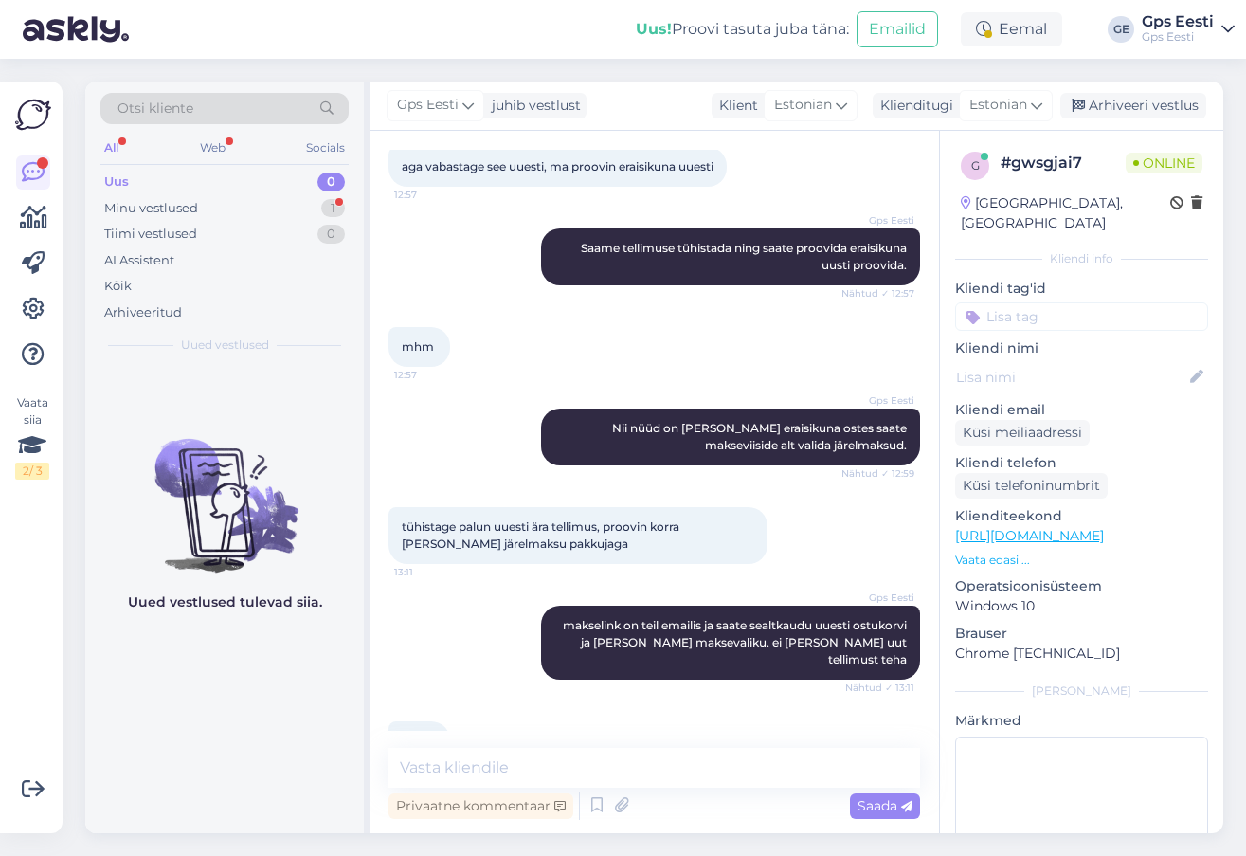
click at [243, 699] on div "Uued vestlused tulevad siia." at bounding box center [224, 599] width 279 height 468
click at [197, 732] on div "Uued vestlused tulevad siia." at bounding box center [224, 599] width 279 height 468
click at [251, 765] on div "Uued vestlused tulevad siia." at bounding box center [224, 599] width 279 height 468
drag, startPoint x: 152, startPoint y: 224, endPoint x: 149, endPoint y: 197, distance: 26.7
click at [152, 224] on div "Tiimi vestlused 0" at bounding box center [224, 234] width 248 height 27
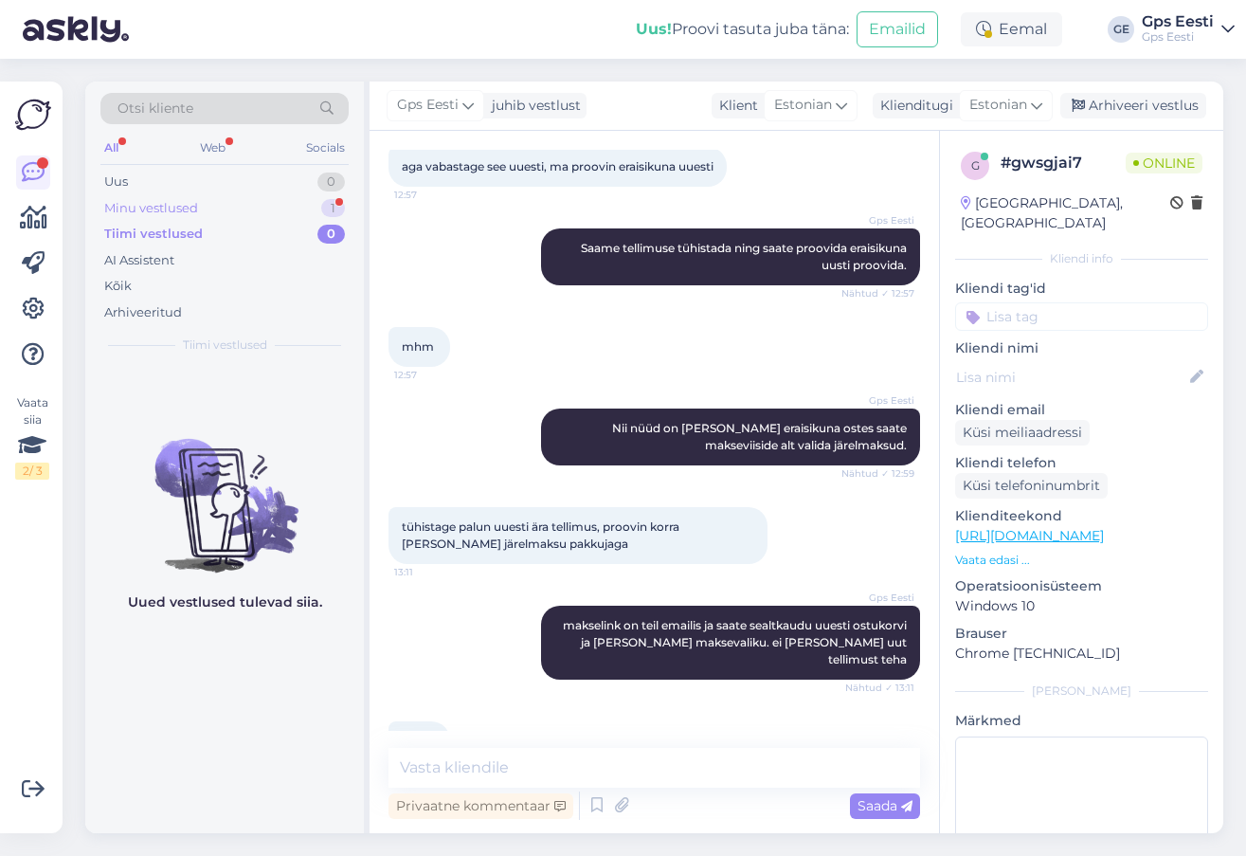
click at [150, 196] on div "Minu vestlused 1" at bounding box center [224, 208] width 248 height 27
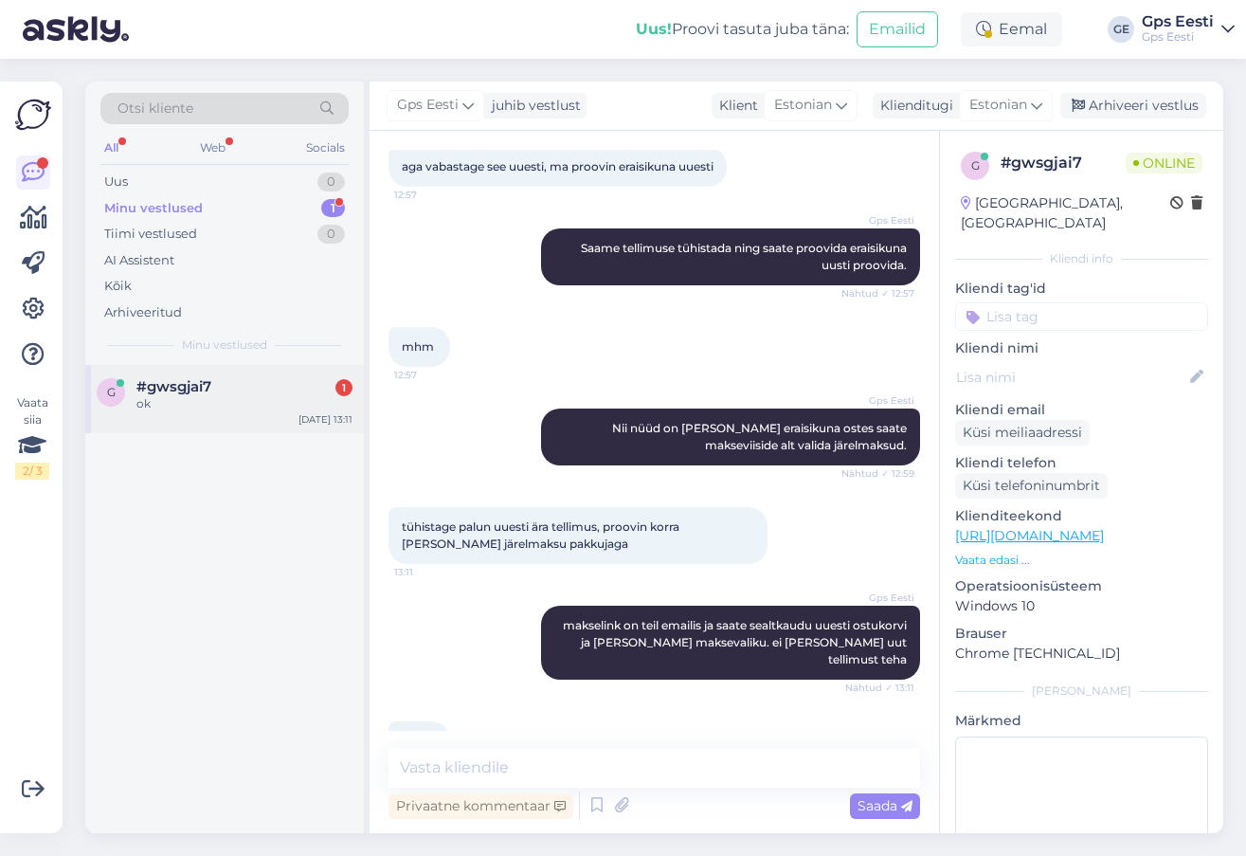
click at [142, 388] on span "#gwsgjai7" at bounding box center [173, 386] width 75 height 17
click at [1031, 35] on div "Eemal" at bounding box center [1011, 29] width 101 height 34
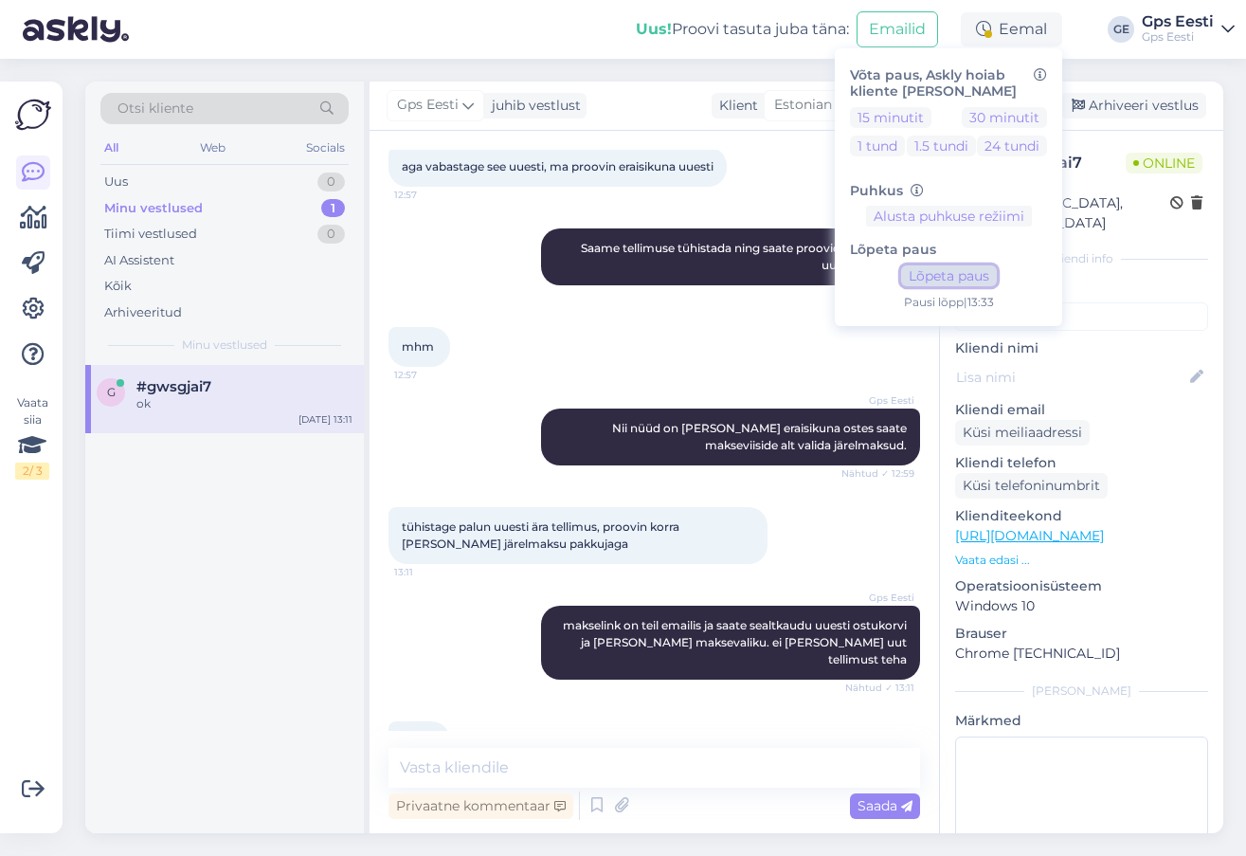
click at [952, 277] on button "Lõpeta paus" at bounding box center [949, 275] width 96 height 21
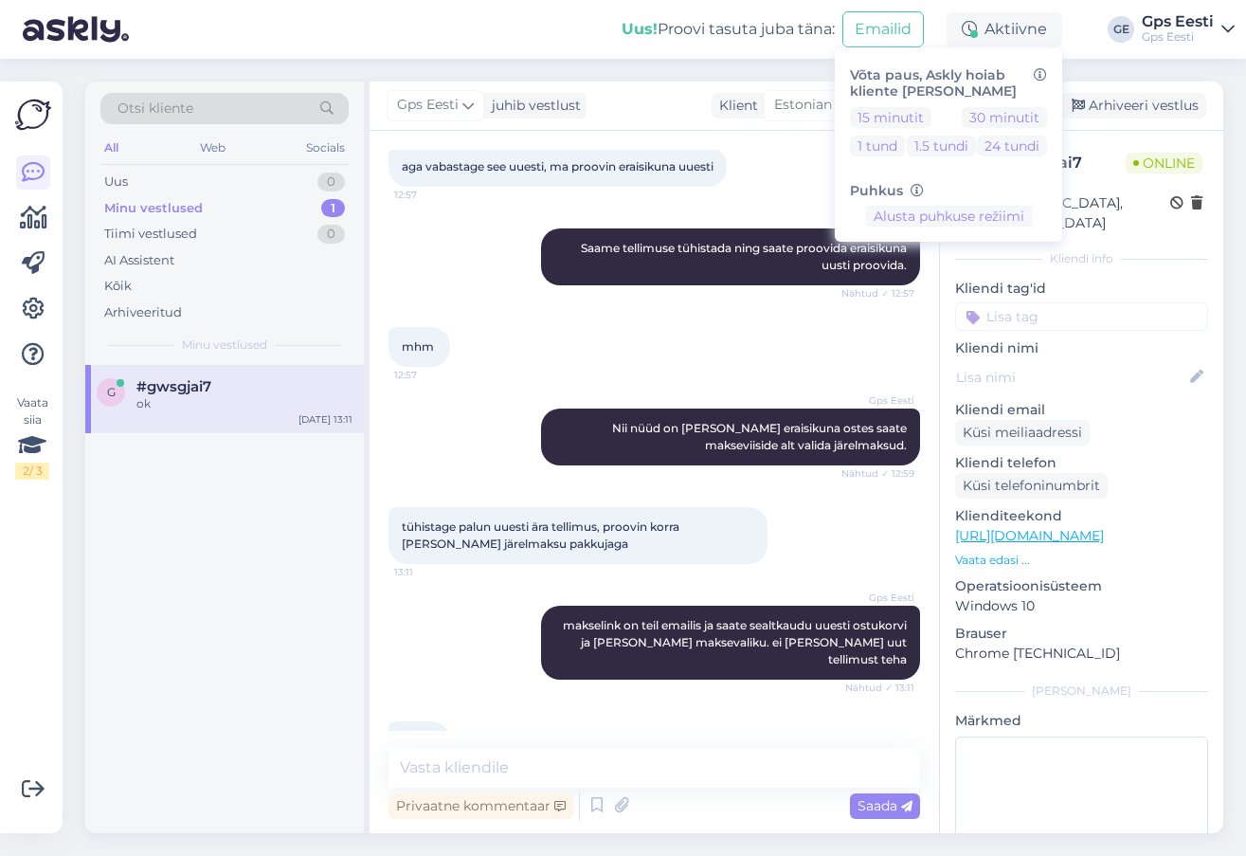
click at [303, 602] on div "g #gwsgjai7 ok Sep 23 13:11" at bounding box center [224, 599] width 279 height 468
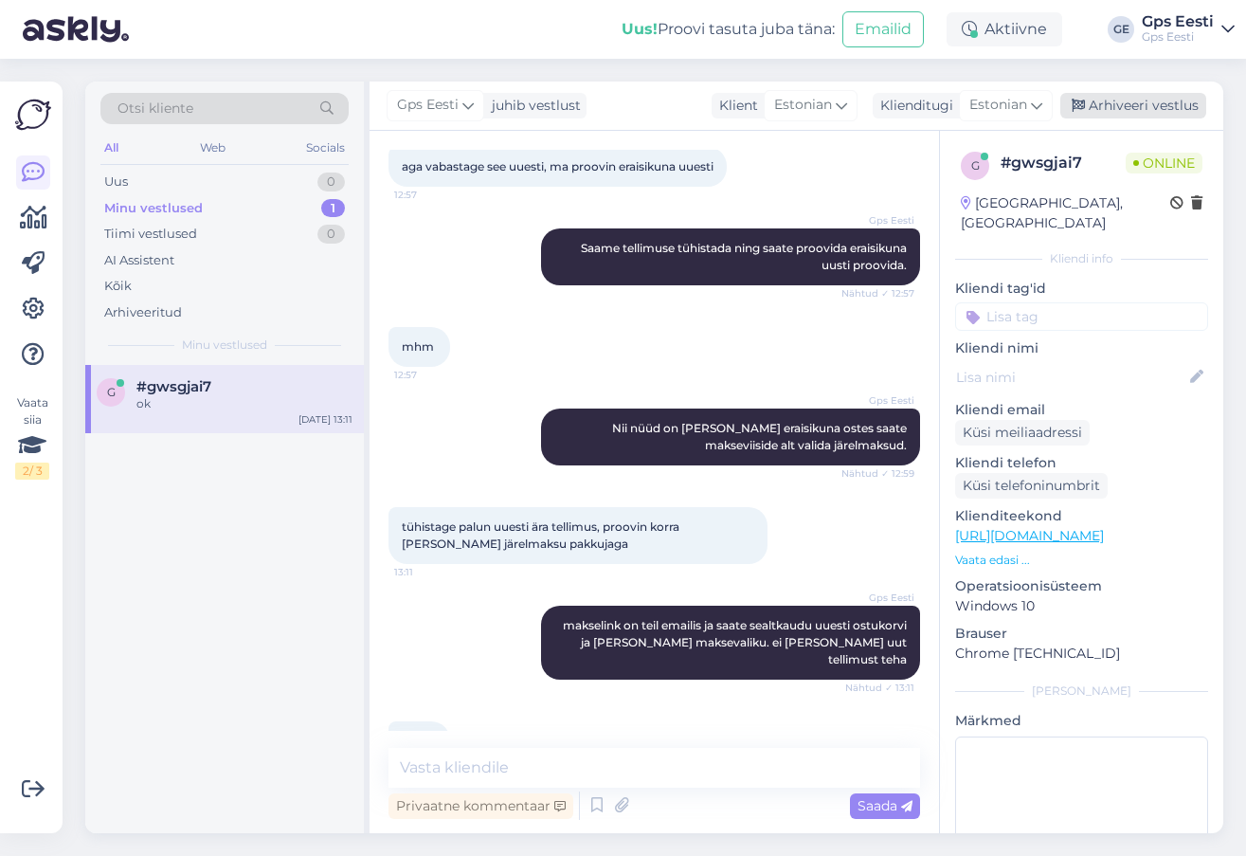
click at [1133, 112] on div "Arhiveeri vestlus" at bounding box center [1134, 106] width 146 height 26
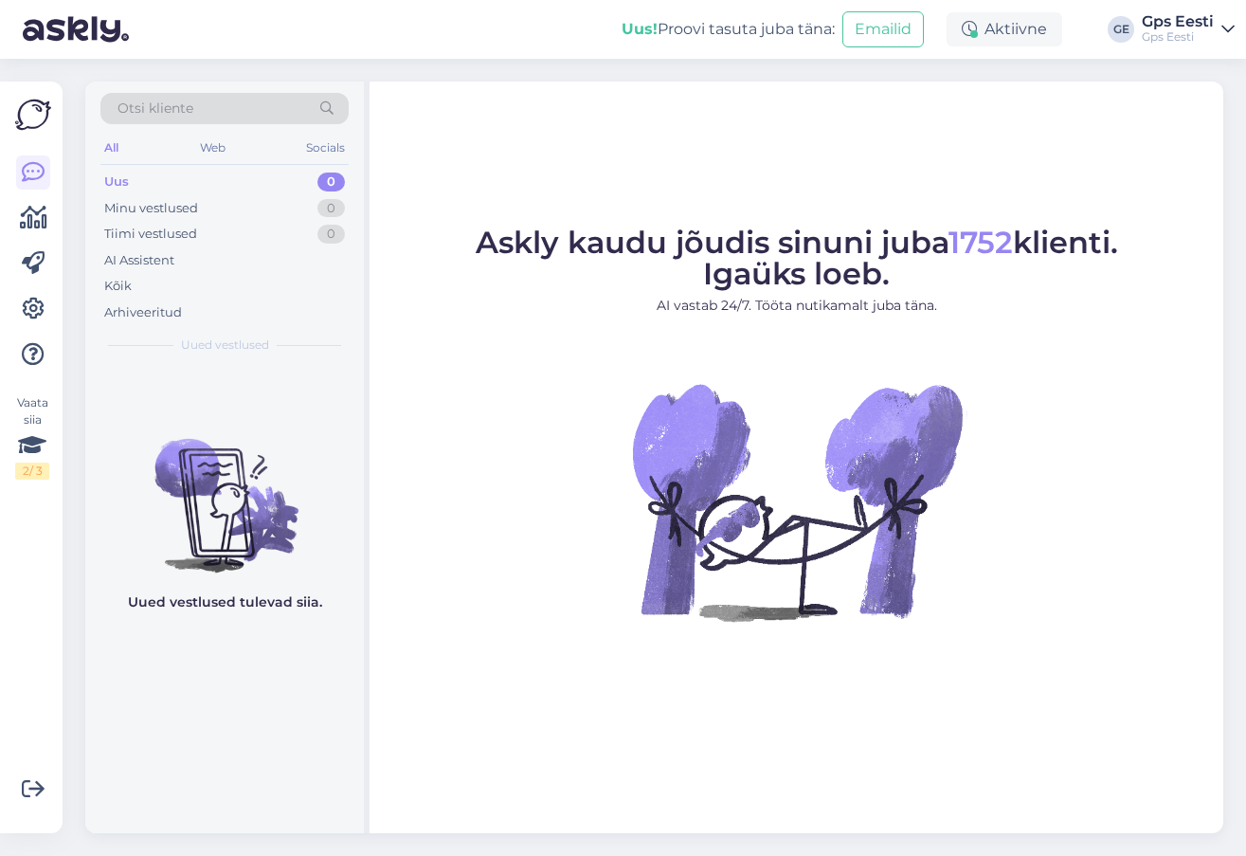
click at [217, 722] on div "Uued vestlused tulevad siia." at bounding box center [224, 599] width 279 height 468
click at [515, 646] on figure "Askly kaudu jõudis sinuni juba 1752 klienti. Igaüks loeb. AI vastab 24/7. Tööta…" at bounding box center [797, 449] width 820 height 445
